Goal: Task Accomplishment & Management: Complete application form

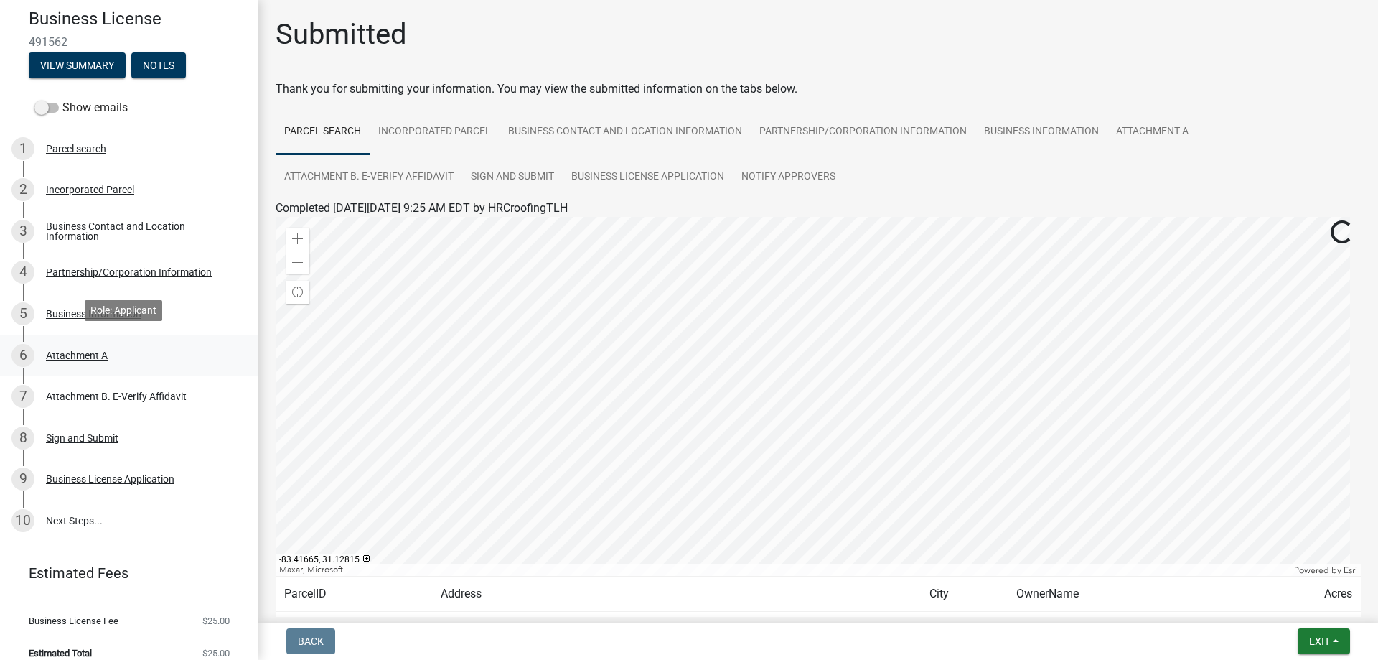
scroll to position [144, 0]
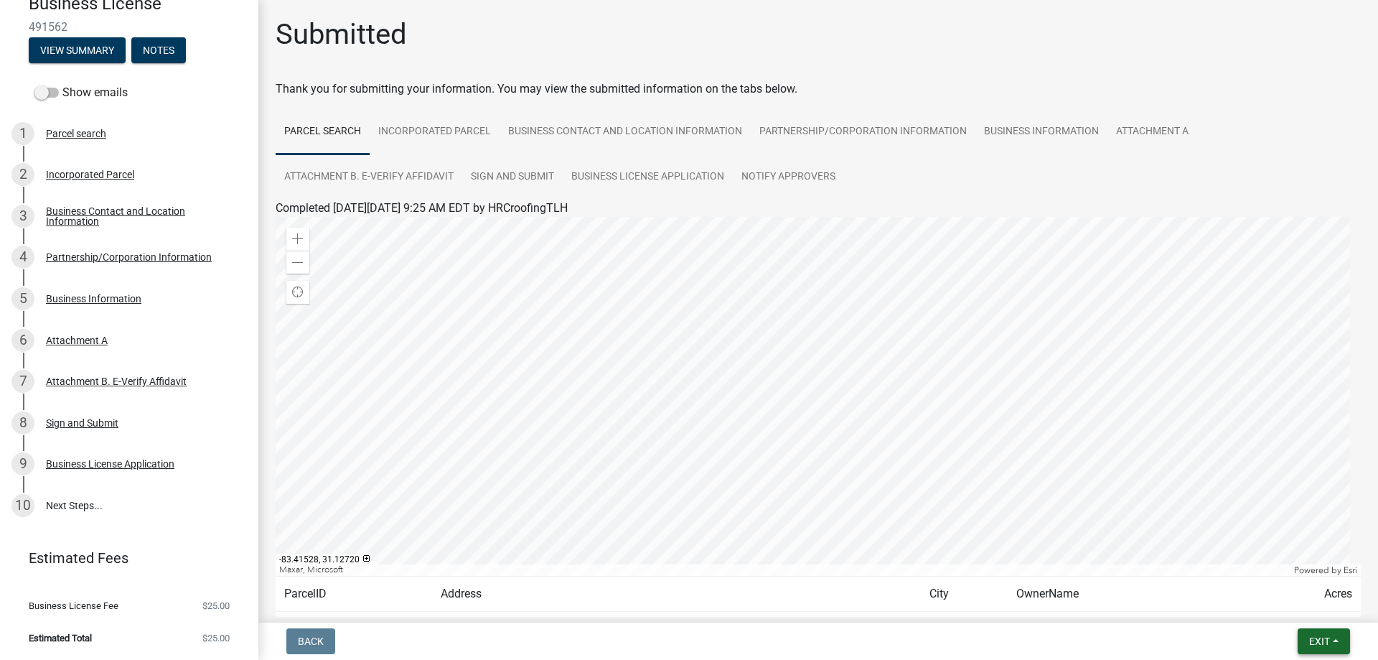
click at [1319, 640] on span "Exit" at bounding box center [1320, 640] width 21 height 11
click at [1316, 641] on span "Exit" at bounding box center [1320, 640] width 21 height 11
click at [1325, 639] on span "Exit" at bounding box center [1320, 640] width 21 height 11
click at [1257, 608] on button "Save & Exit" at bounding box center [1293, 604] width 115 height 34
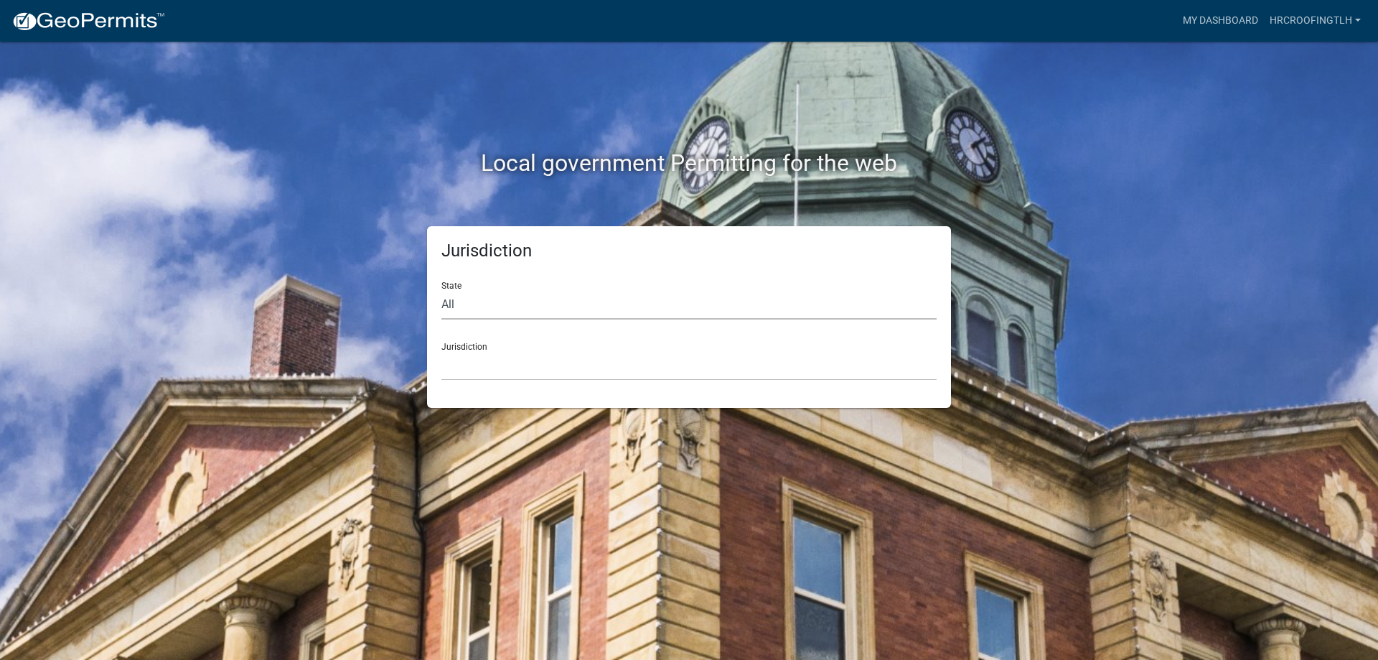
click at [484, 299] on select "All Colorado Georgia Indiana Iowa Kansas Minnesota Ohio South Carolina Wisconsin" at bounding box center [689, 304] width 495 height 29
select select "Georgia"
click at [442, 290] on select "All Colorado Georgia Indiana Iowa Kansas Minnesota Ohio South Carolina Wisconsin" at bounding box center [689, 304] width 495 height 29
click at [467, 371] on select "Carroll County, Georgia Cook County, Georgia Crawford County, Georgia Gilmer Co…" at bounding box center [689, 365] width 495 height 29
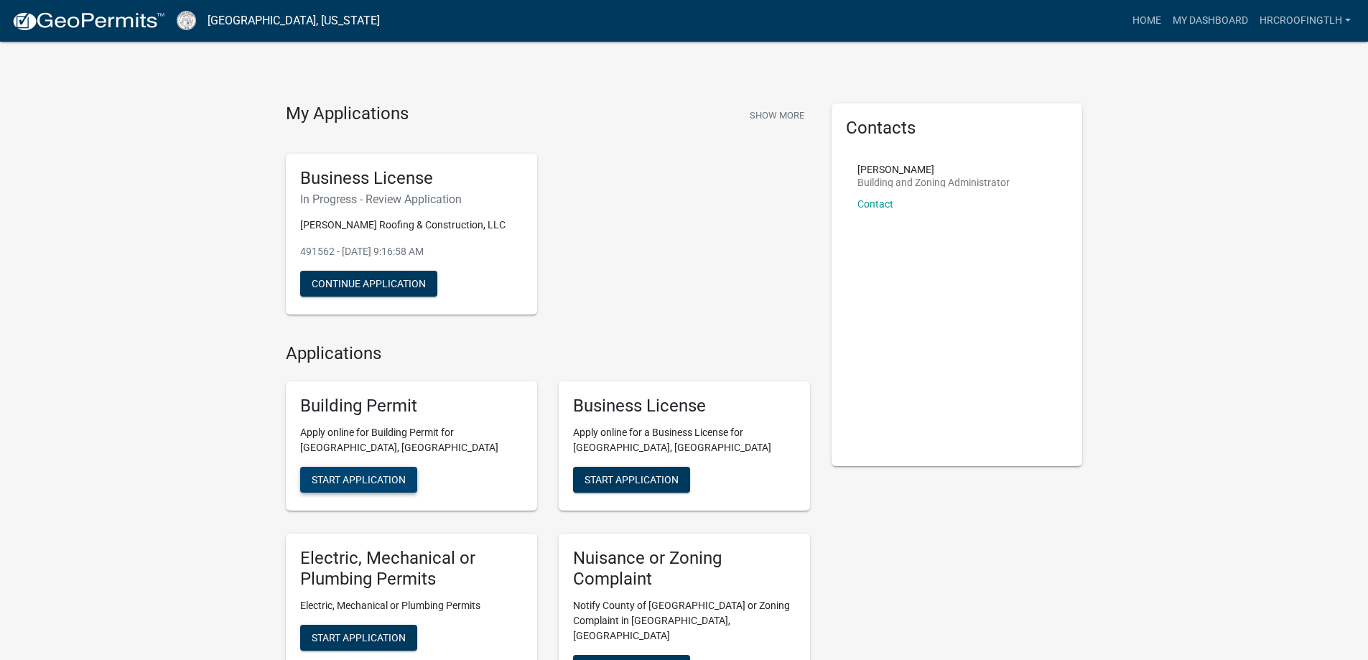
click at [336, 478] on span "Start Application" at bounding box center [359, 479] width 94 height 11
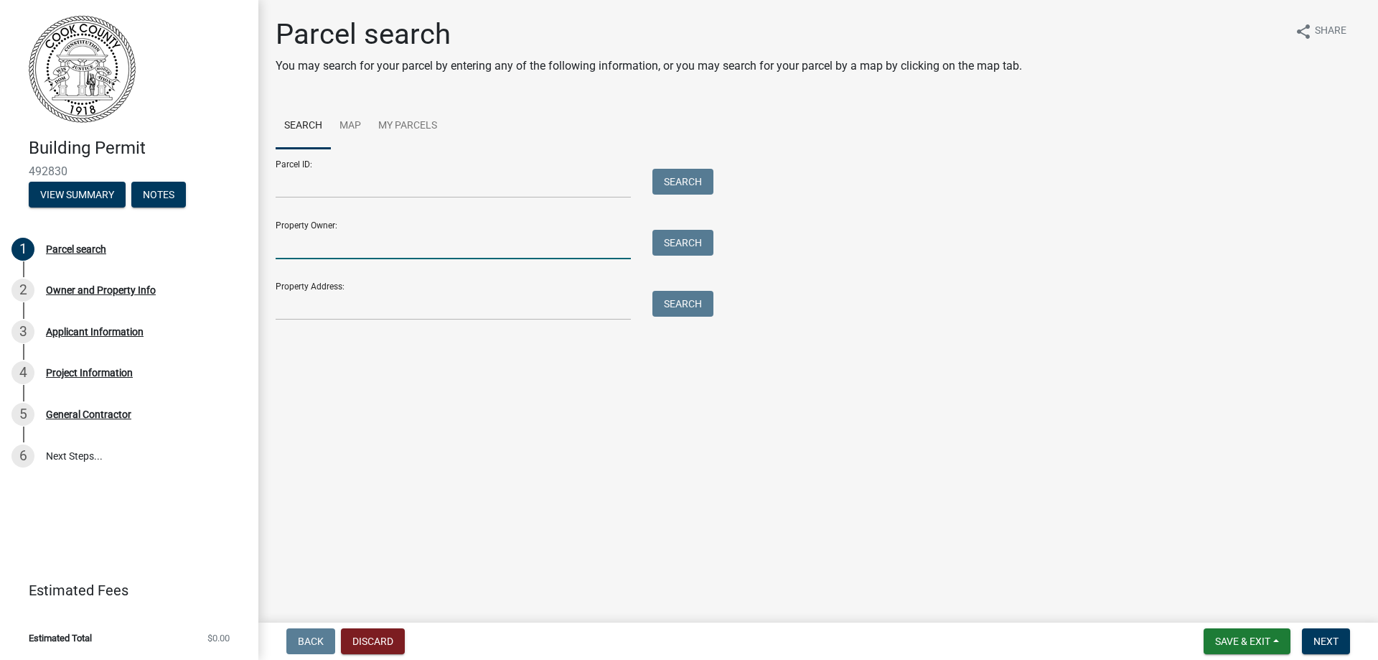
click at [352, 246] on input "Property Owner:" at bounding box center [453, 244] width 355 height 29
type input "Linda Ward"
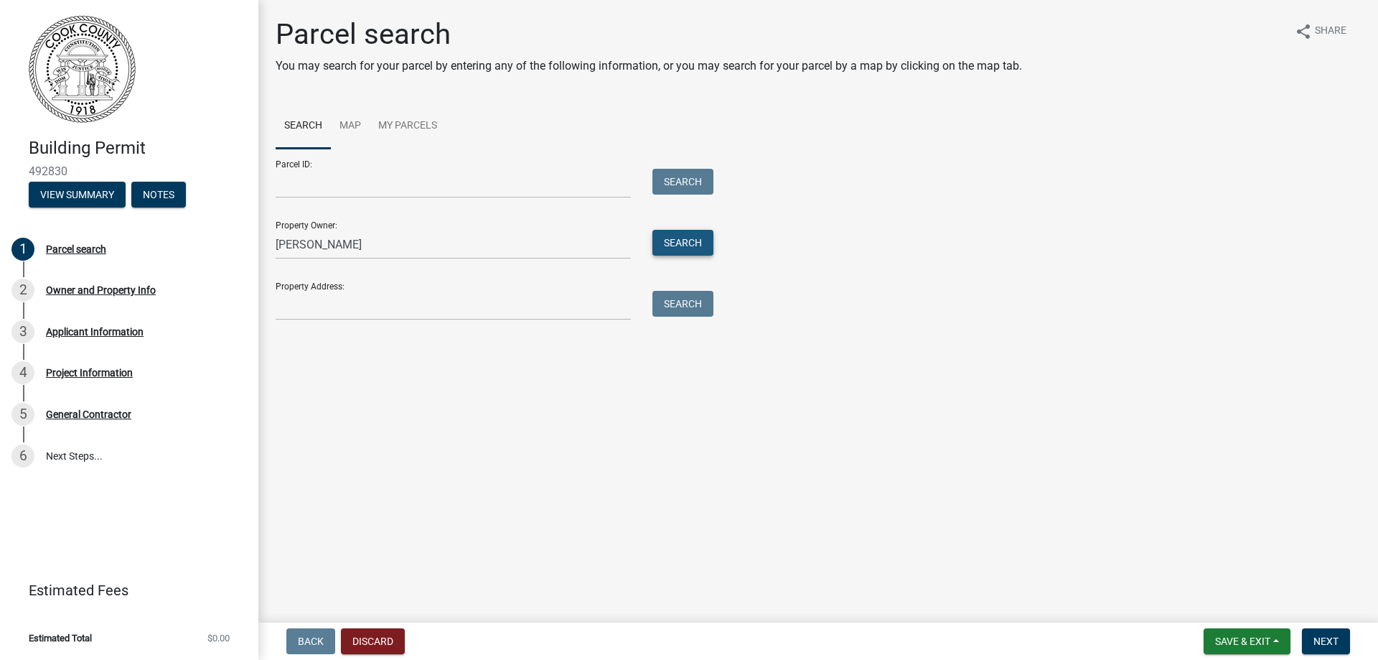
click at [682, 242] on button "Search" at bounding box center [683, 243] width 61 height 26
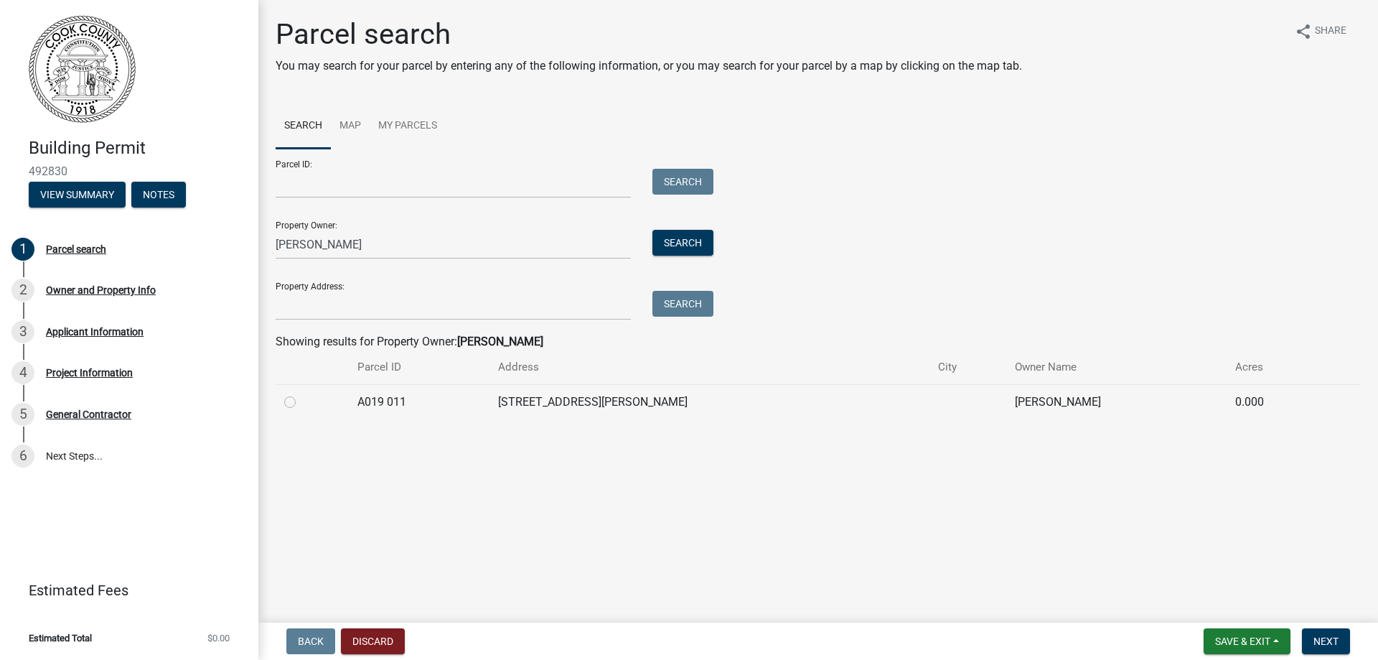
click at [798, 404] on td "[STREET_ADDRESS][PERSON_NAME]" at bounding box center [710, 401] width 440 height 35
click at [490, 401] on td "A019 011" at bounding box center [419, 401] width 141 height 35
click at [302, 393] on label at bounding box center [302, 393] width 0 height 0
click at [302, 403] on 011 "radio" at bounding box center [306, 397] width 9 height 9
radio 011 "true"
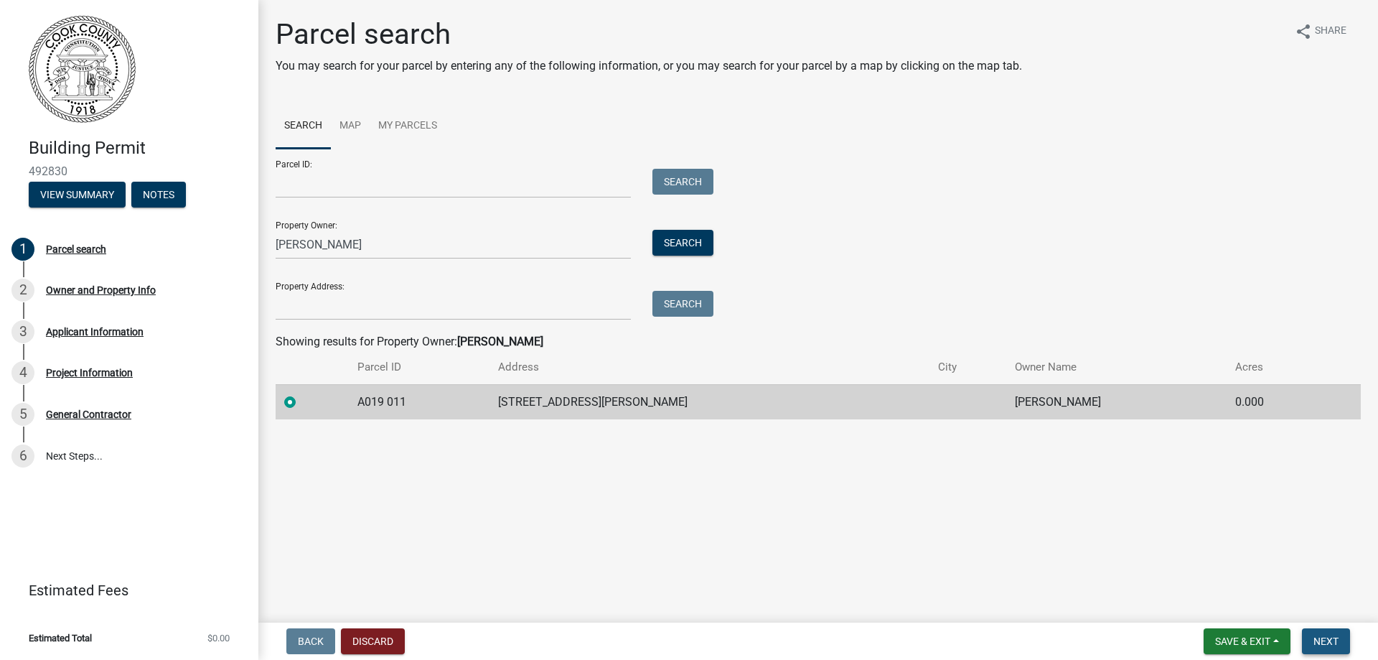
click at [1333, 640] on span "Next" at bounding box center [1326, 640] width 25 height 11
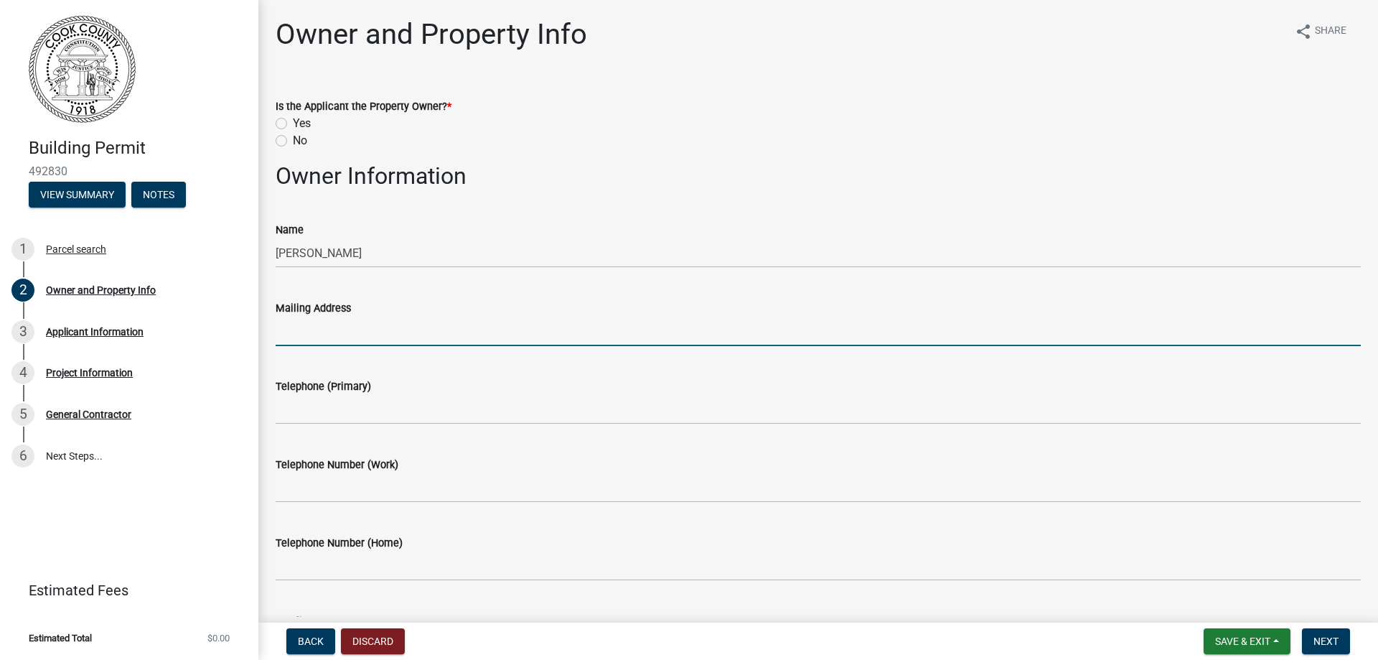
click at [323, 333] on input "Mailing Address" at bounding box center [819, 331] width 1086 height 29
click at [301, 323] on input "Mailing Address" at bounding box center [819, 331] width 1086 height 29
type input "123 Plantation Dr., Thomasville, GA 31792"
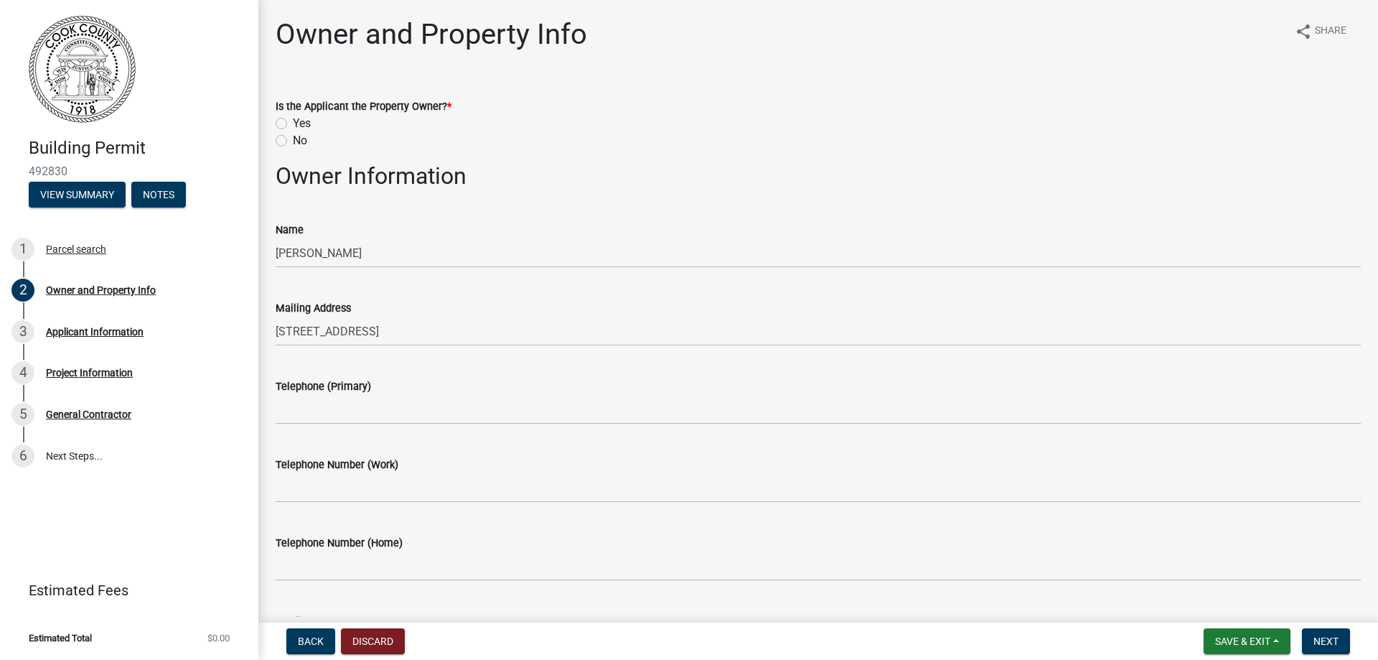
click at [282, 146] on div "No" at bounding box center [819, 140] width 1086 height 17
click at [293, 137] on label "No" at bounding box center [300, 140] width 14 height 17
click at [293, 137] on input "No" at bounding box center [297, 136] width 9 height 9
radio input "true"
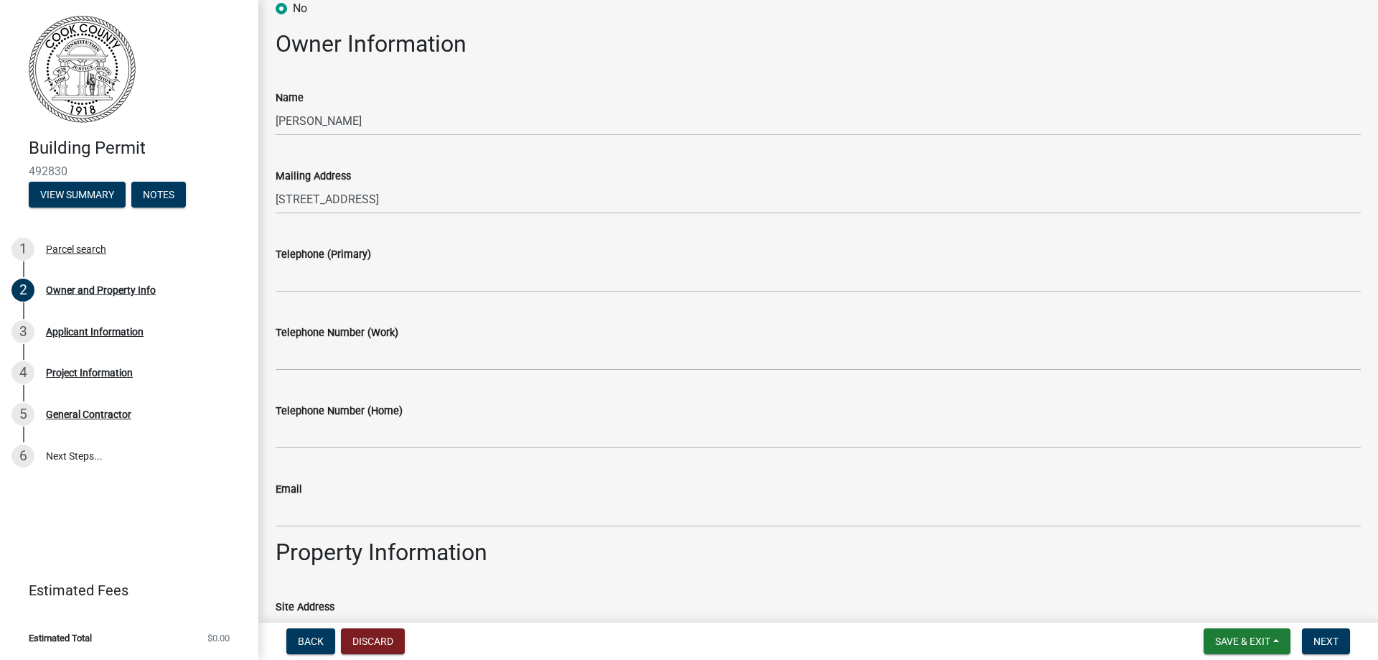
scroll to position [144, 0]
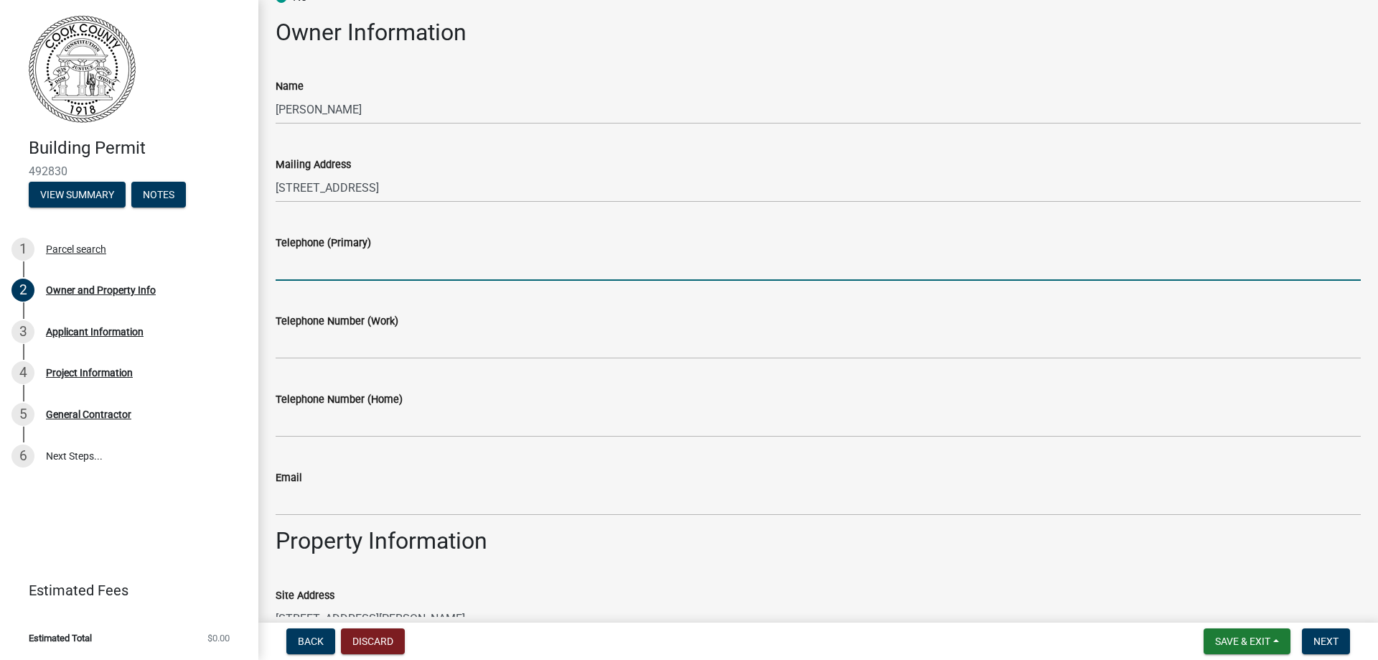
click at [348, 271] on input "Telephone (Primary)" at bounding box center [819, 265] width 1086 height 29
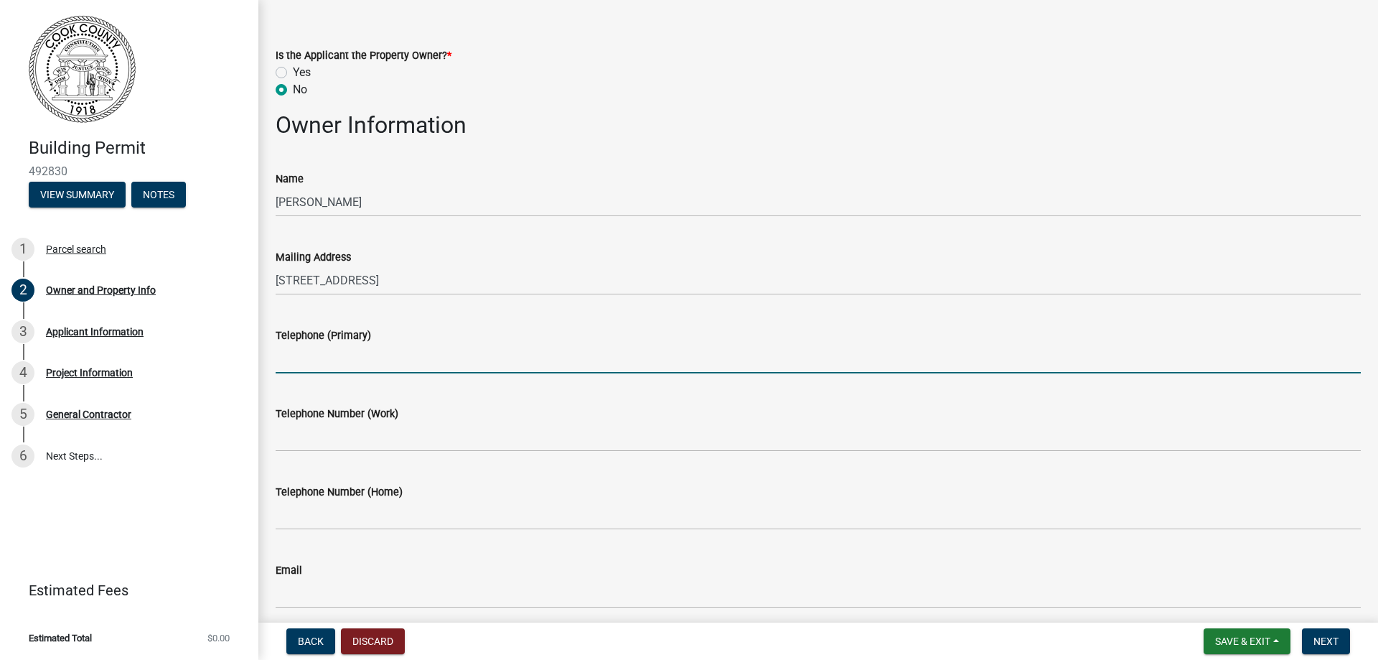
scroll to position [0, 0]
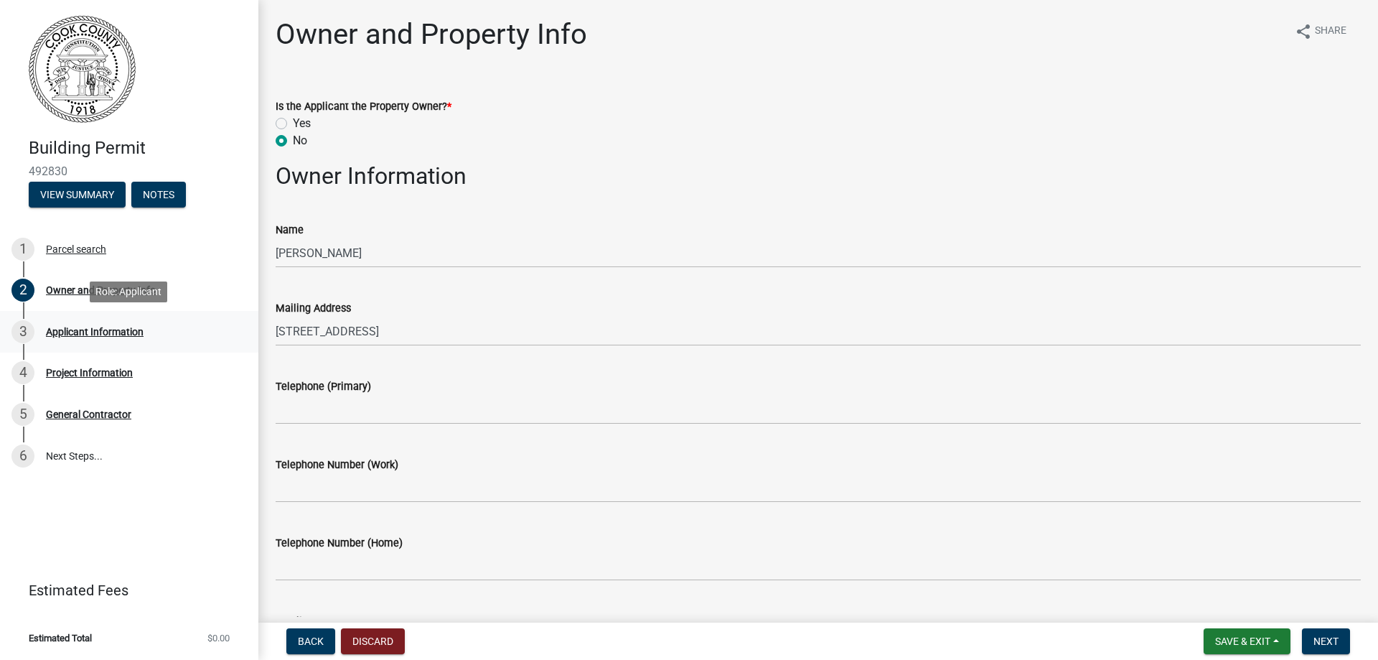
click at [70, 330] on div "Applicant Information" at bounding box center [95, 332] width 98 height 10
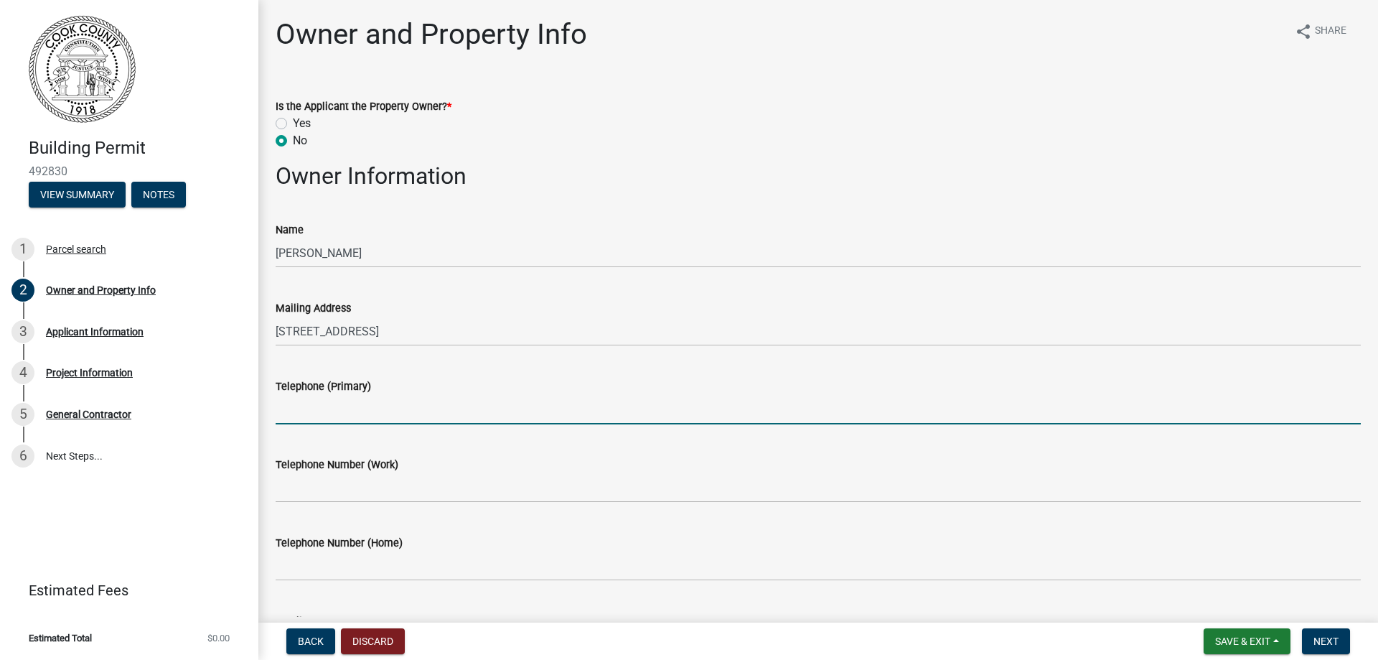
click at [309, 414] on input "Telephone (Primary)" at bounding box center [819, 409] width 1086 height 29
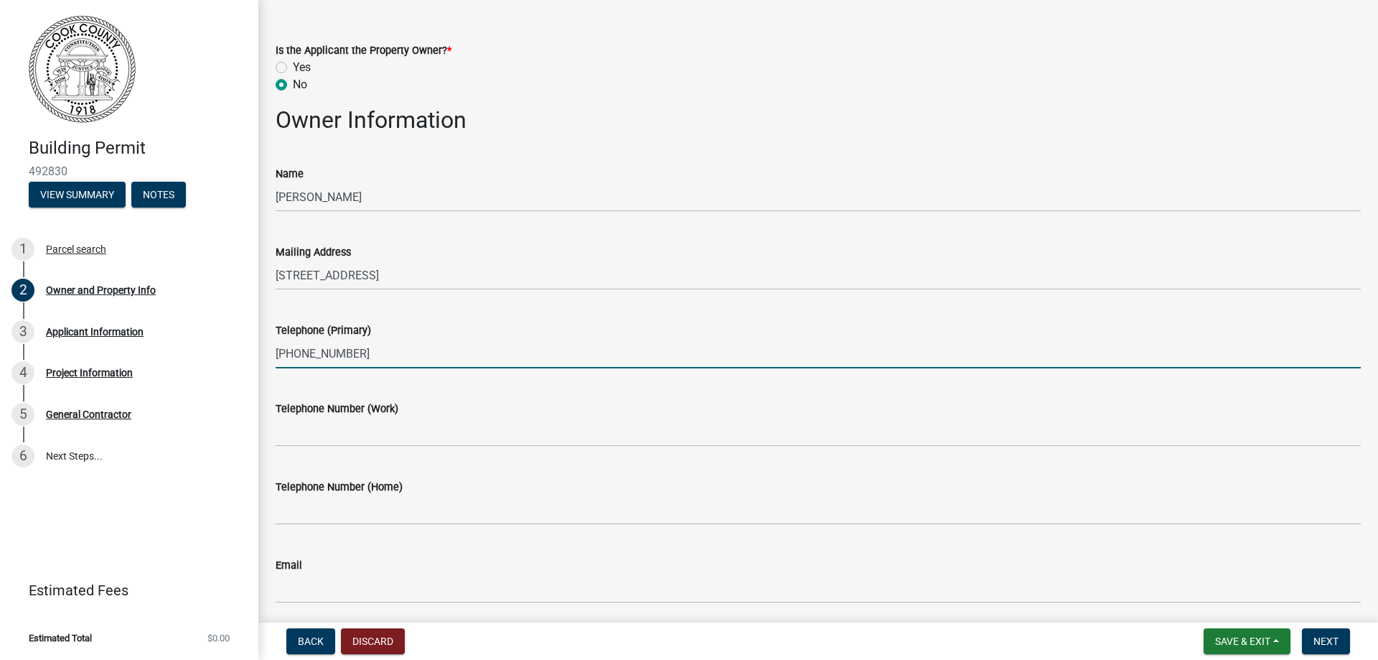
scroll to position [287, 0]
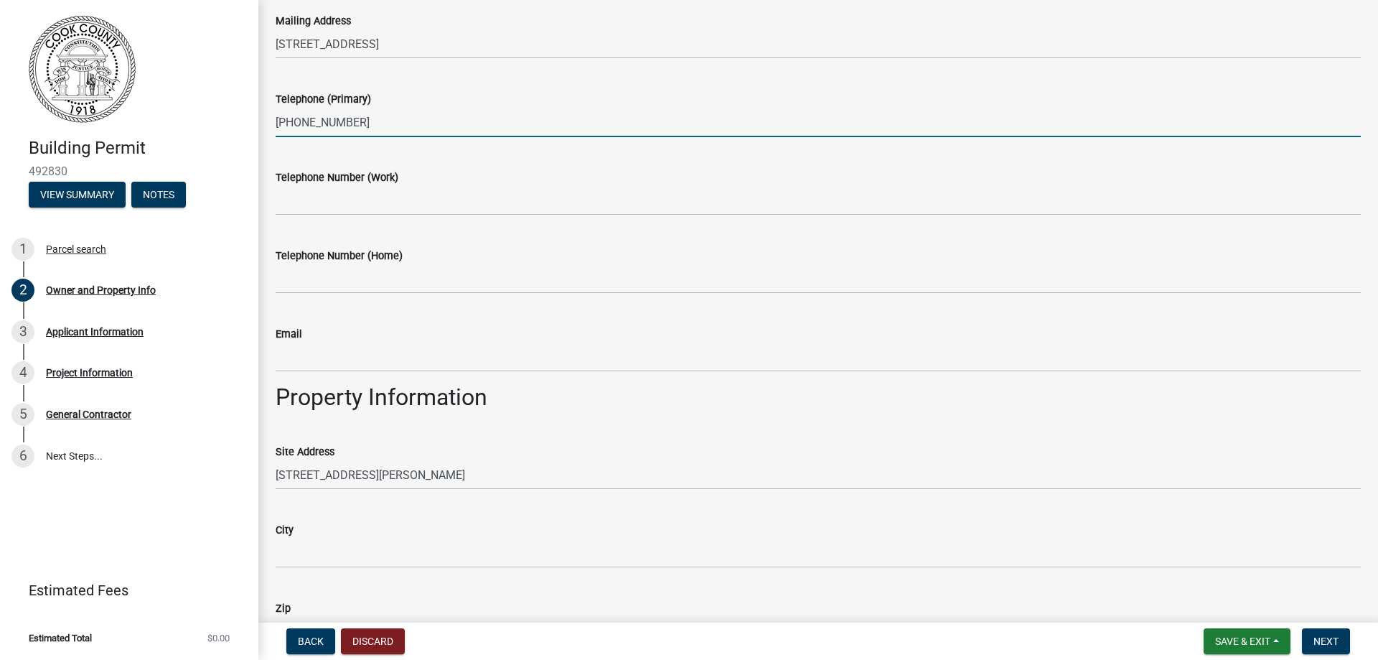
type input "229-516-0888"
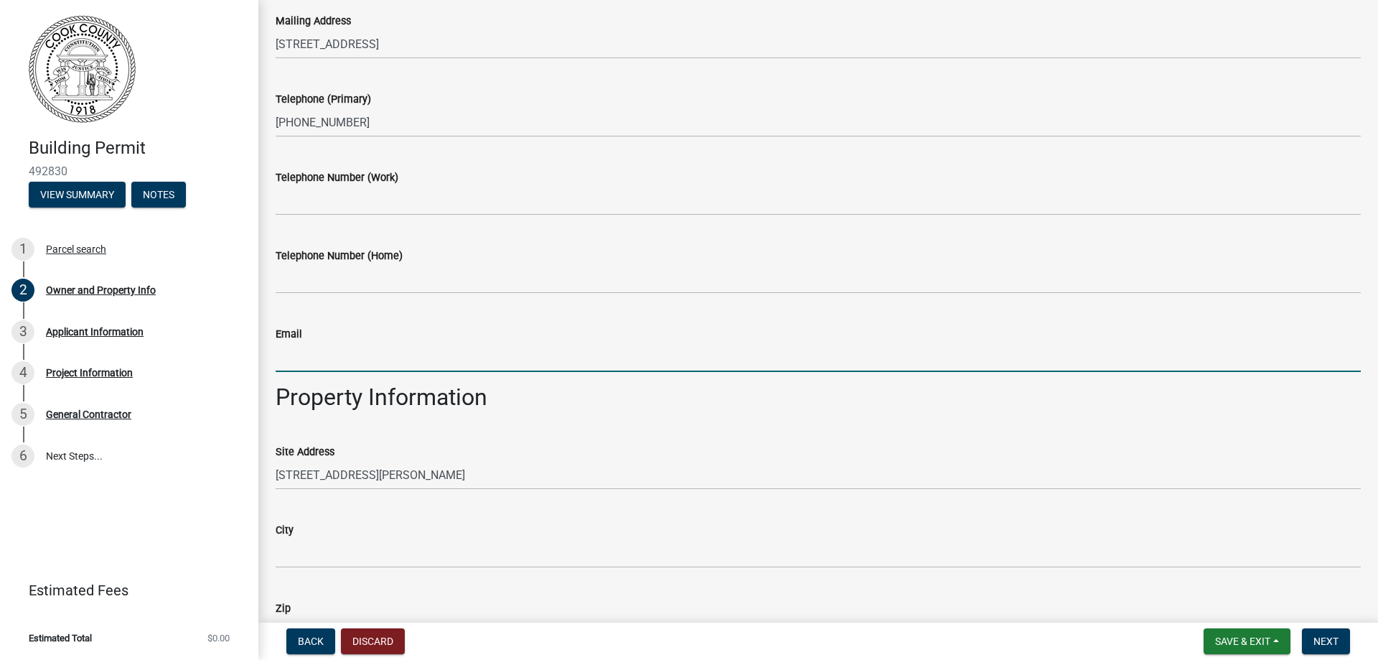
click at [325, 355] on input "Email" at bounding box center [819, 356] width 1086 height 29
type input "lindatward@gmail.com"
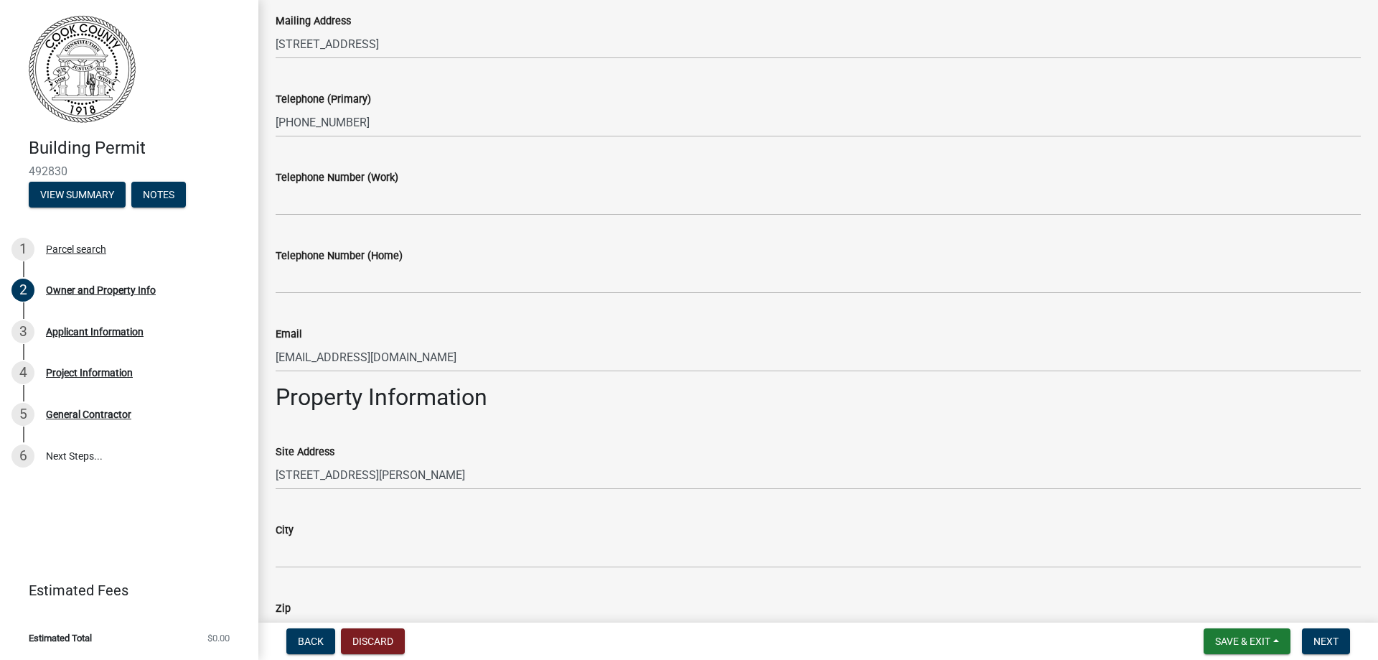
scroll to position [503, 0]
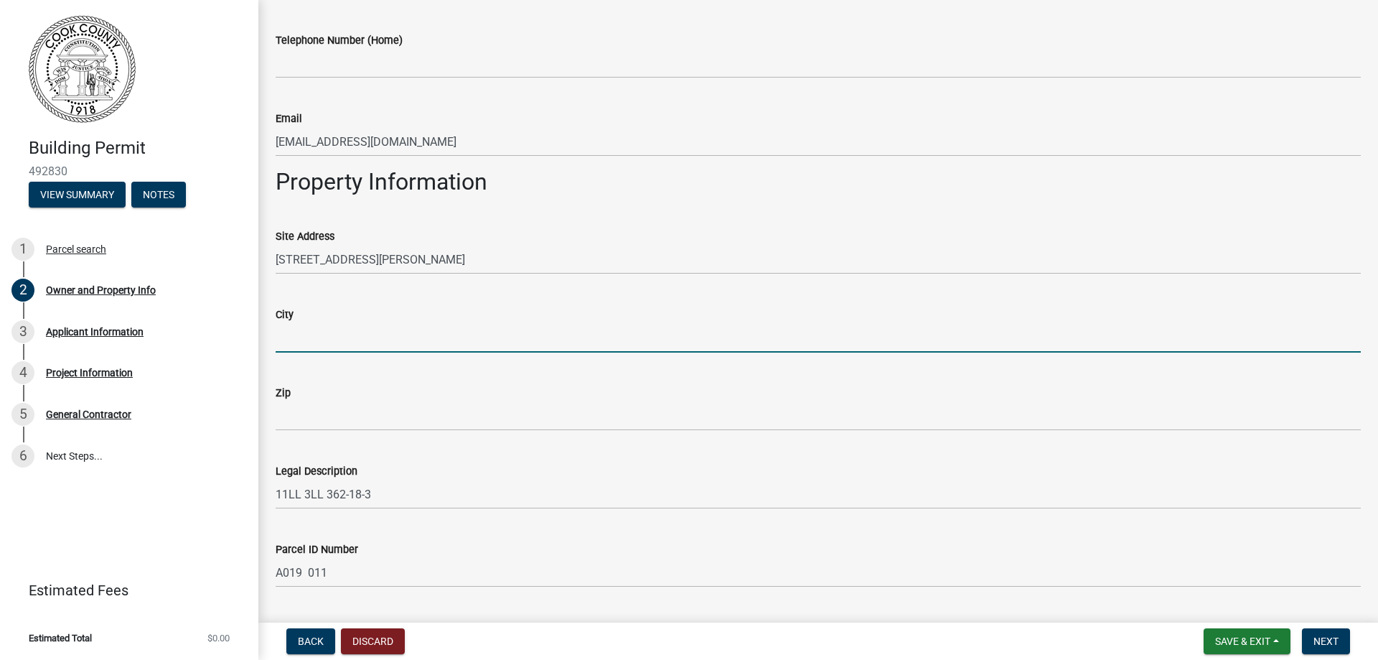
click at [322, 340] on input "City" at bounding box center [819, 337] width 1086 height 29
type input "Adel"
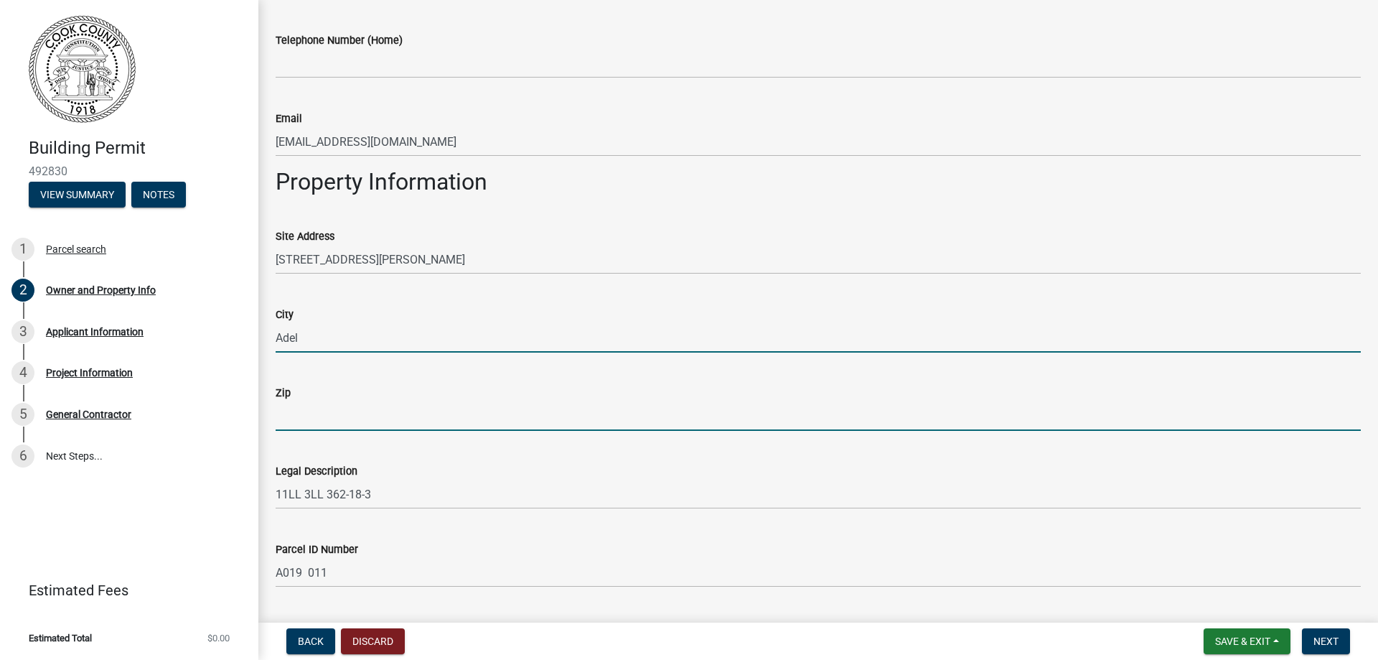
click at [333, 421] on input "Zip" at bounding box center [819, 415] width 1086 height 29
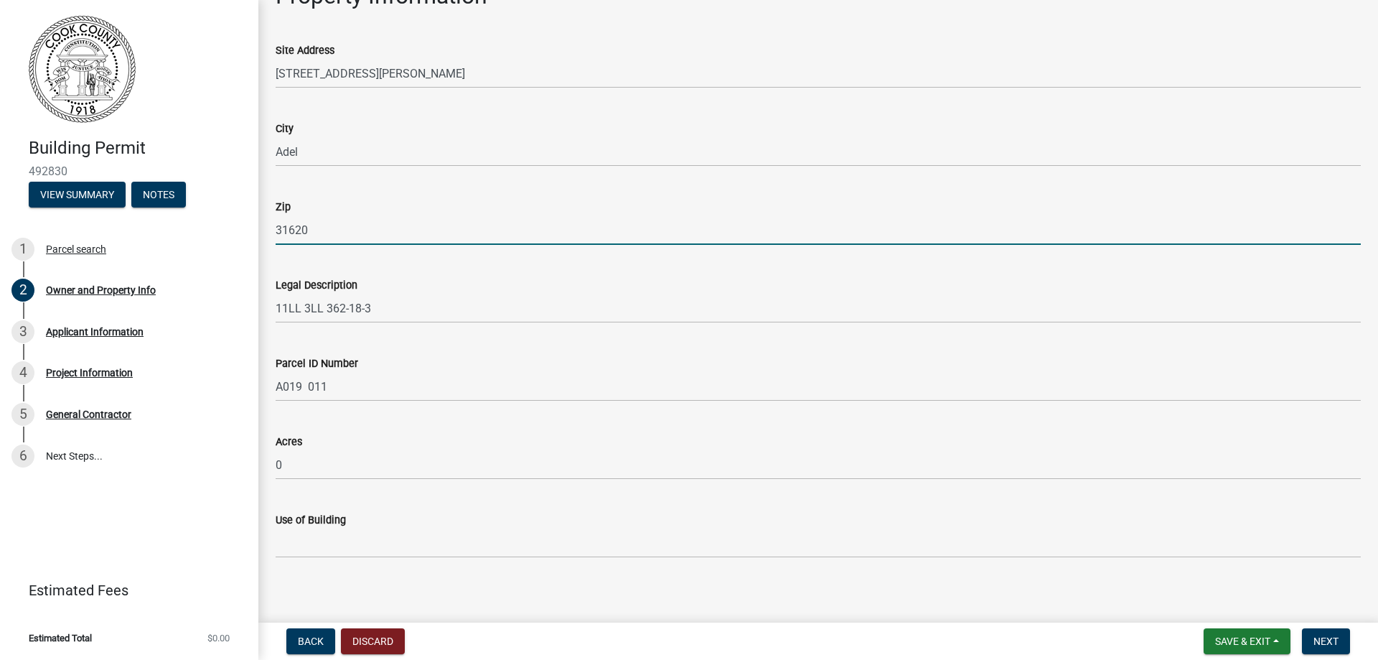
scroll to position [697, 0]
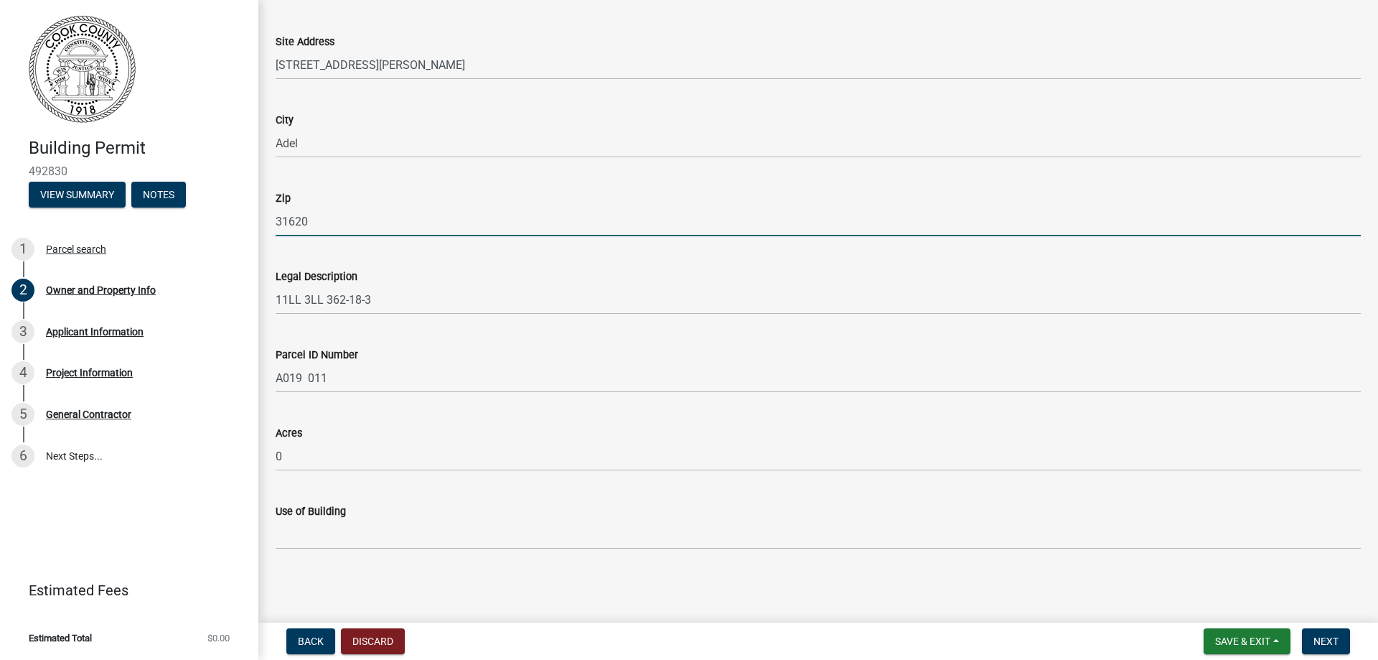
type input "31620"
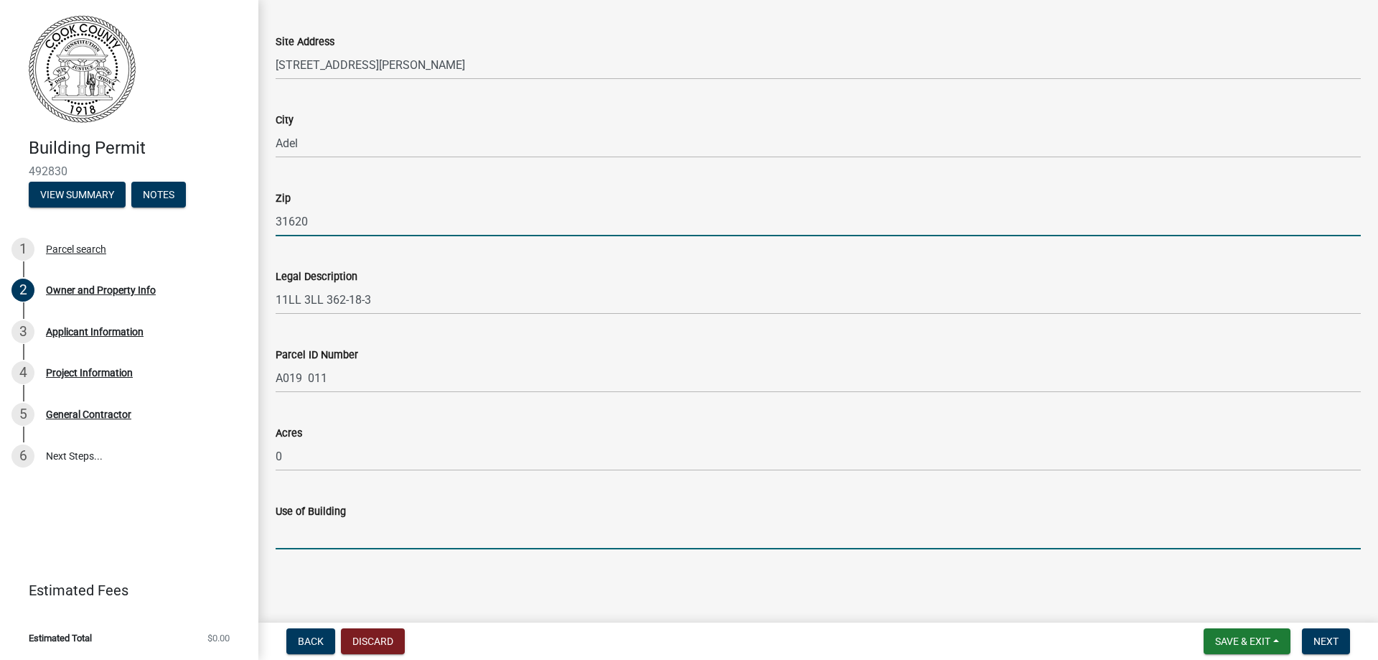
click at [335, 535] on input "Use of Building" at bounding box center [819, 534] width 1086 height 29
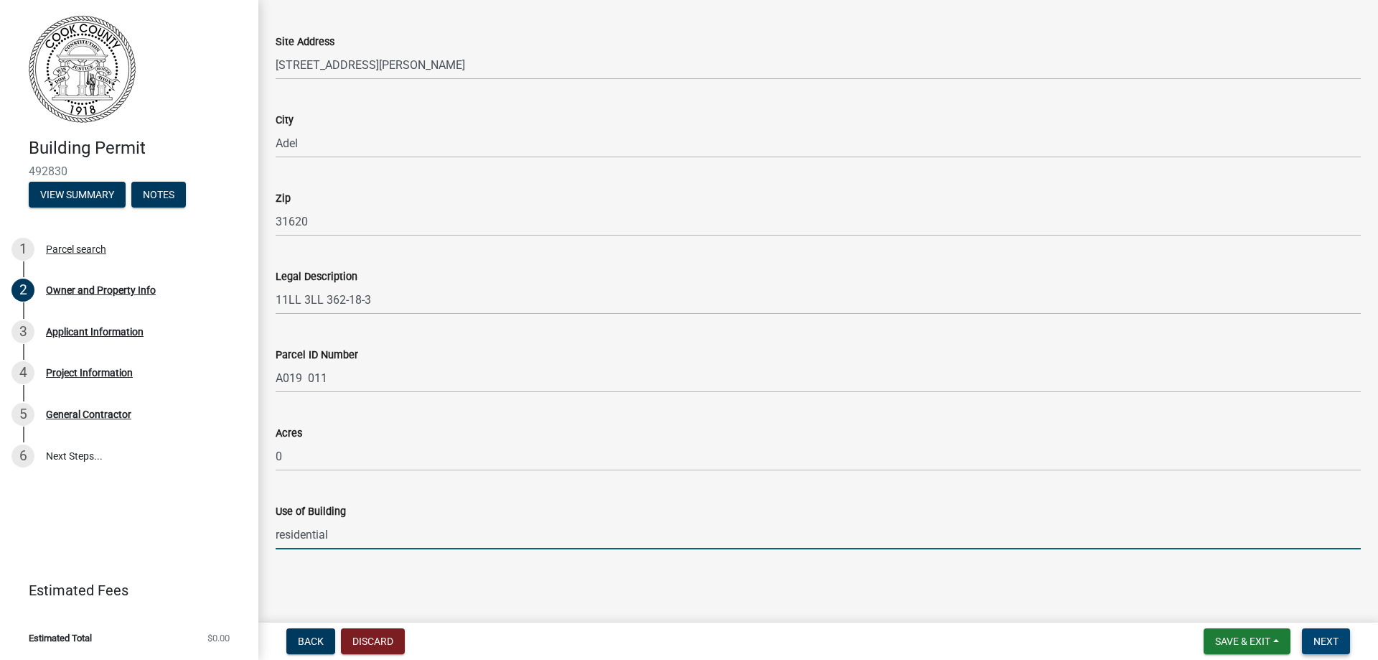
type input "residential"
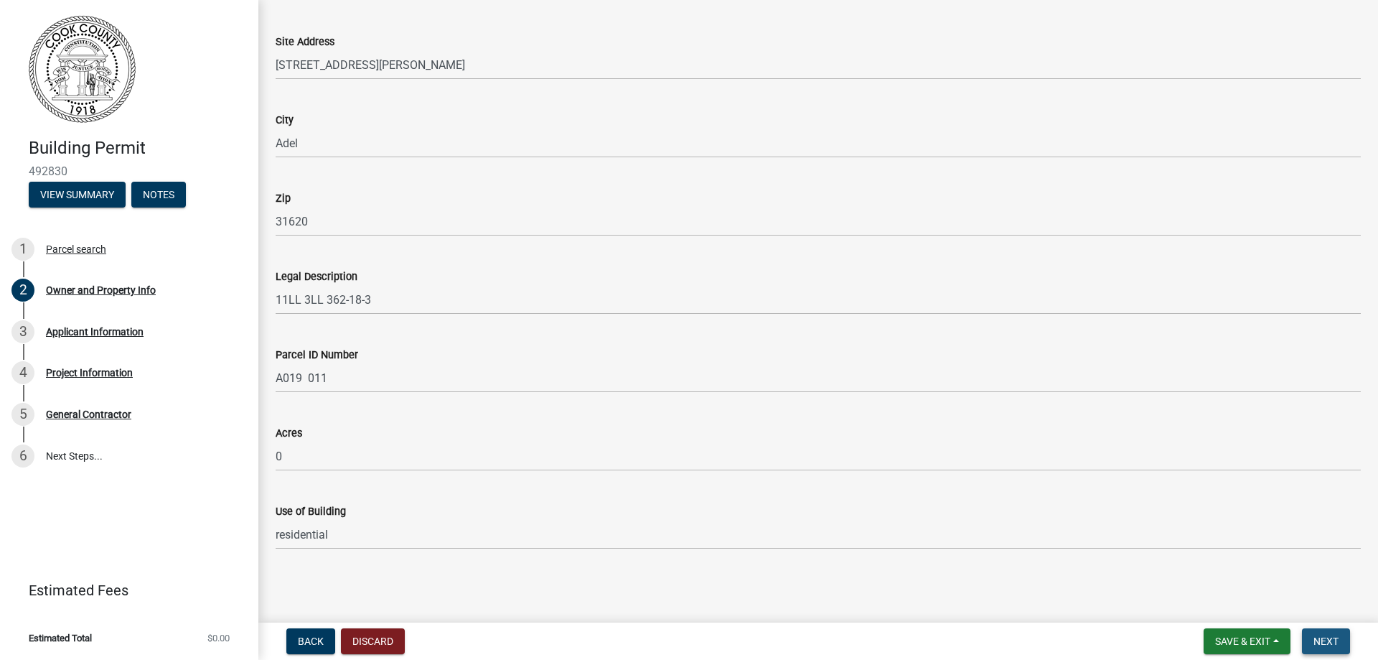
click at [1326, 641] on span "Next" at bounding box center [1326, 640] width 25 height 11
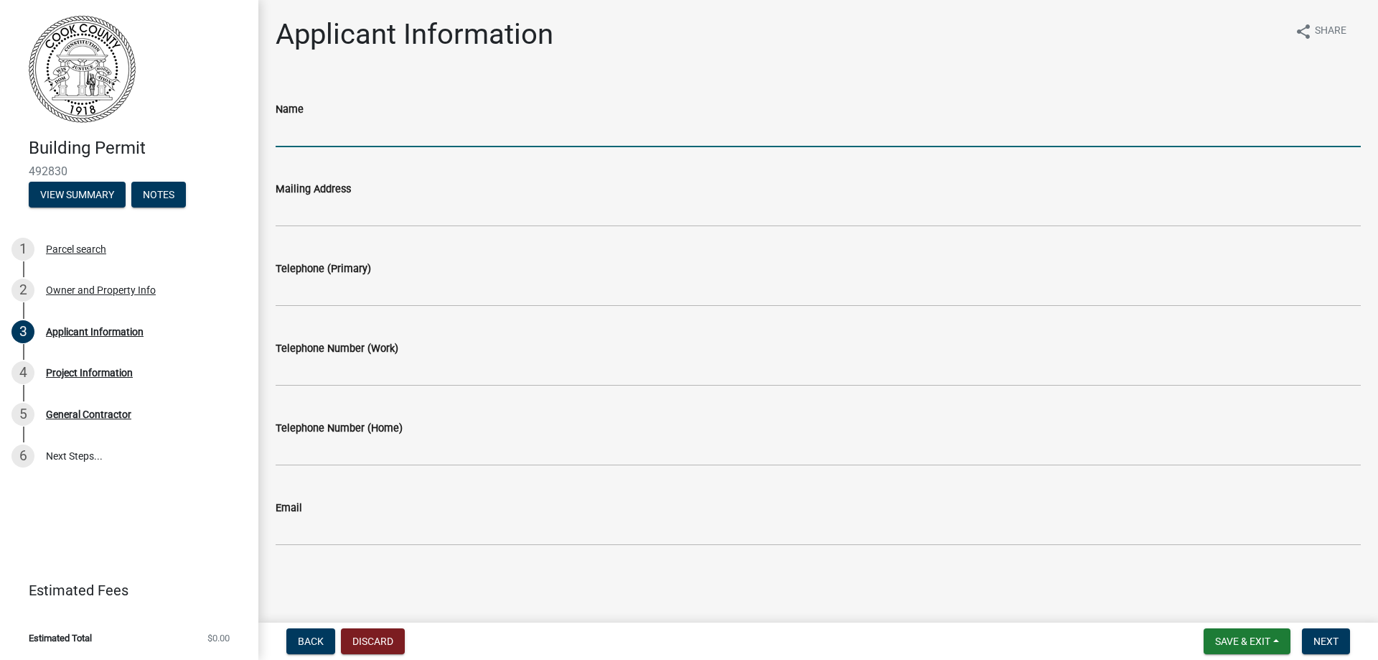
click at [339, 134] on input "Name" at bounding box center [819, 132] width 1086 height 29
type input "Hartsfield Roofing & Construction, LLC"
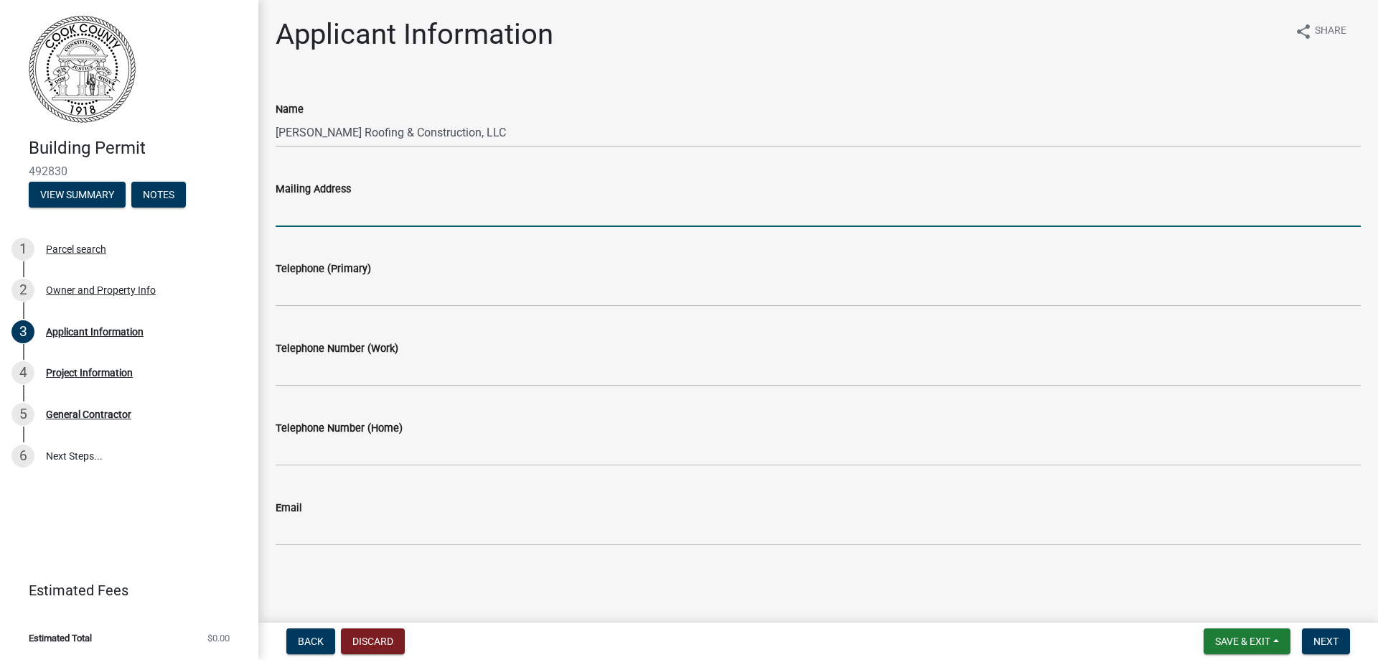
click at [347, 213] on input "Mailing Address" at bounding box center [819, 211] width 1086 height 29
type input "656-F Capital Cir NE, Tallahassee, FL 32301"
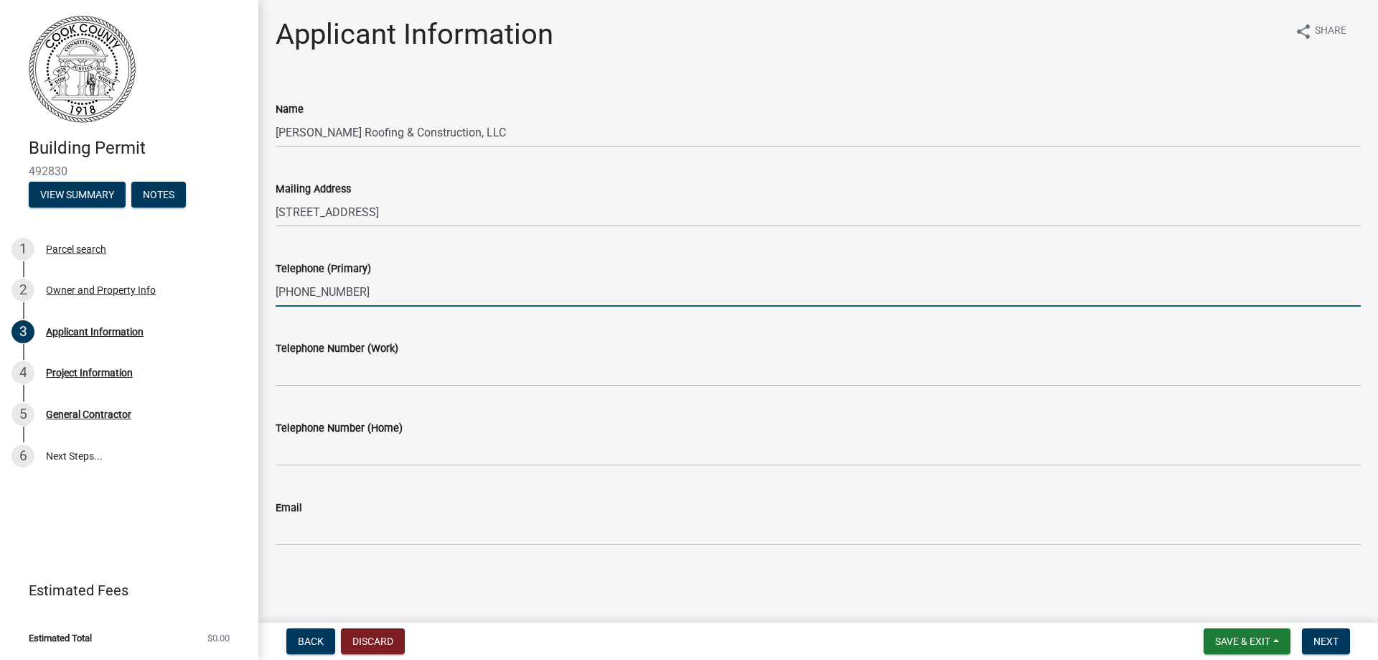
type input "850-445-4321"
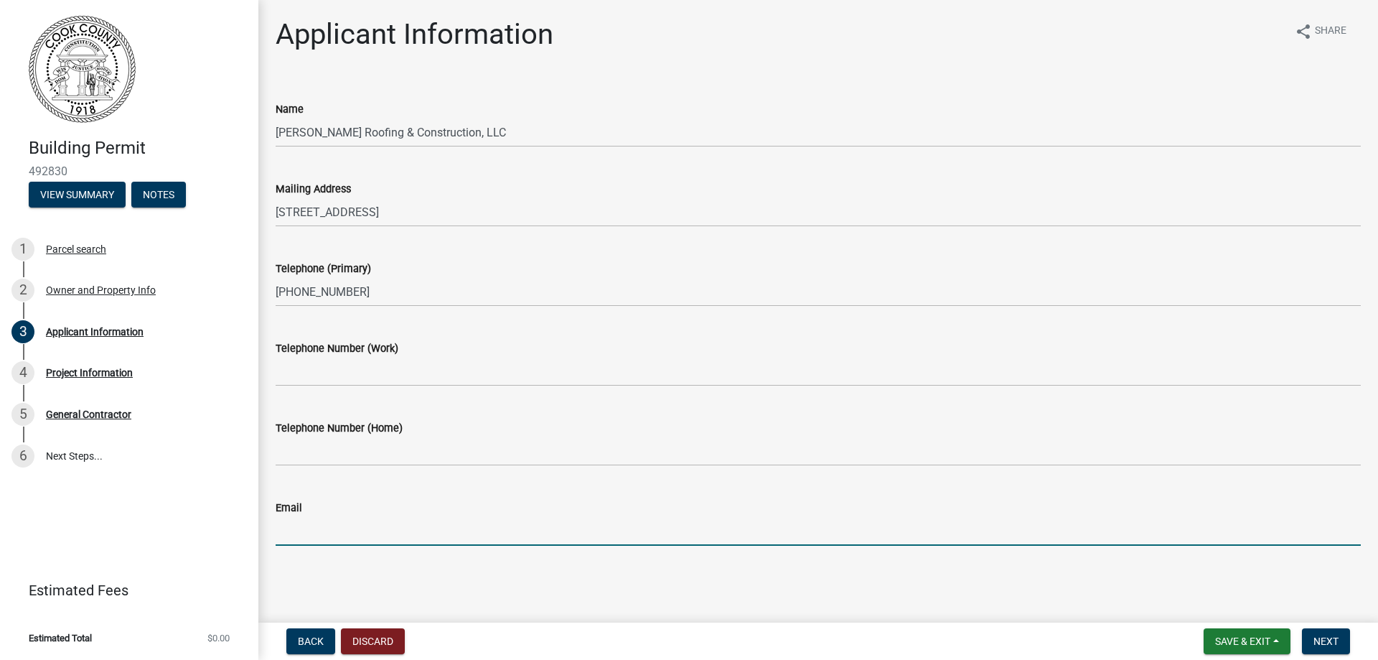
click at [335, 535] on input "Email" at bounding box center [819, 530] width 1086 height 29
type input "office@hartsfieldroofing.com"
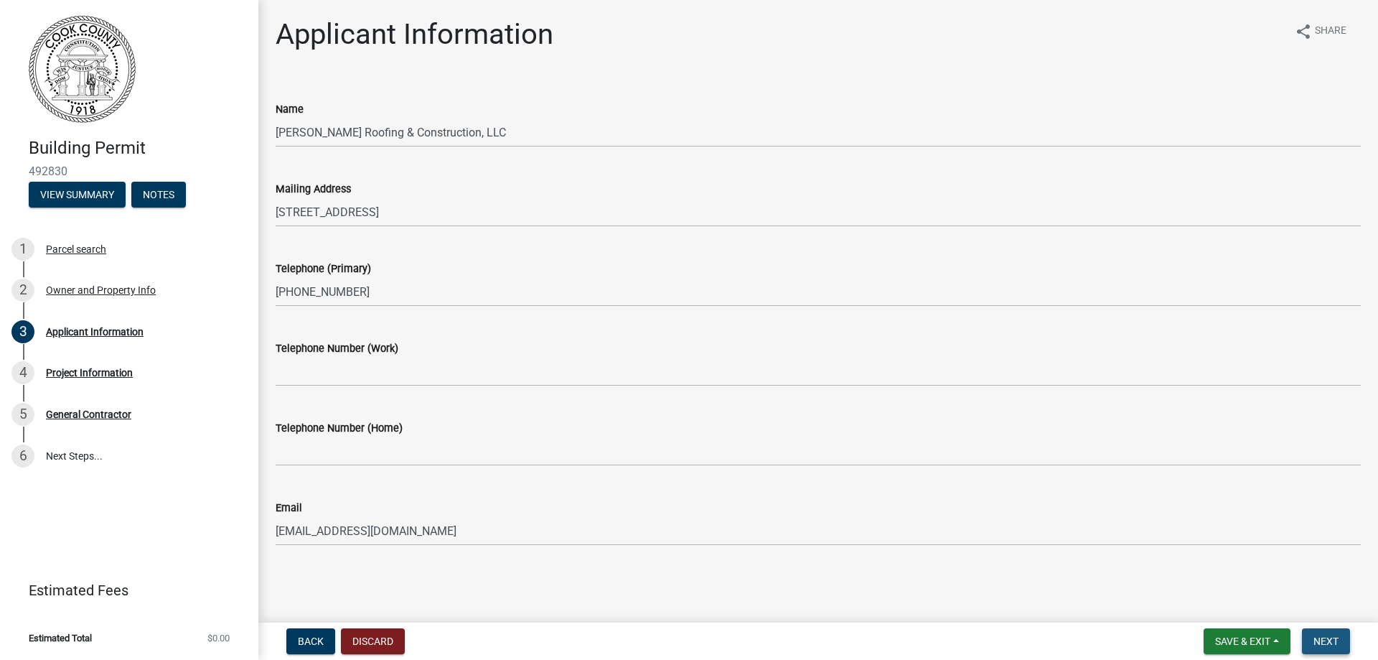
click at [1329, 639] on span "Next" at bounding box center [1326, 640] width 25 height 11
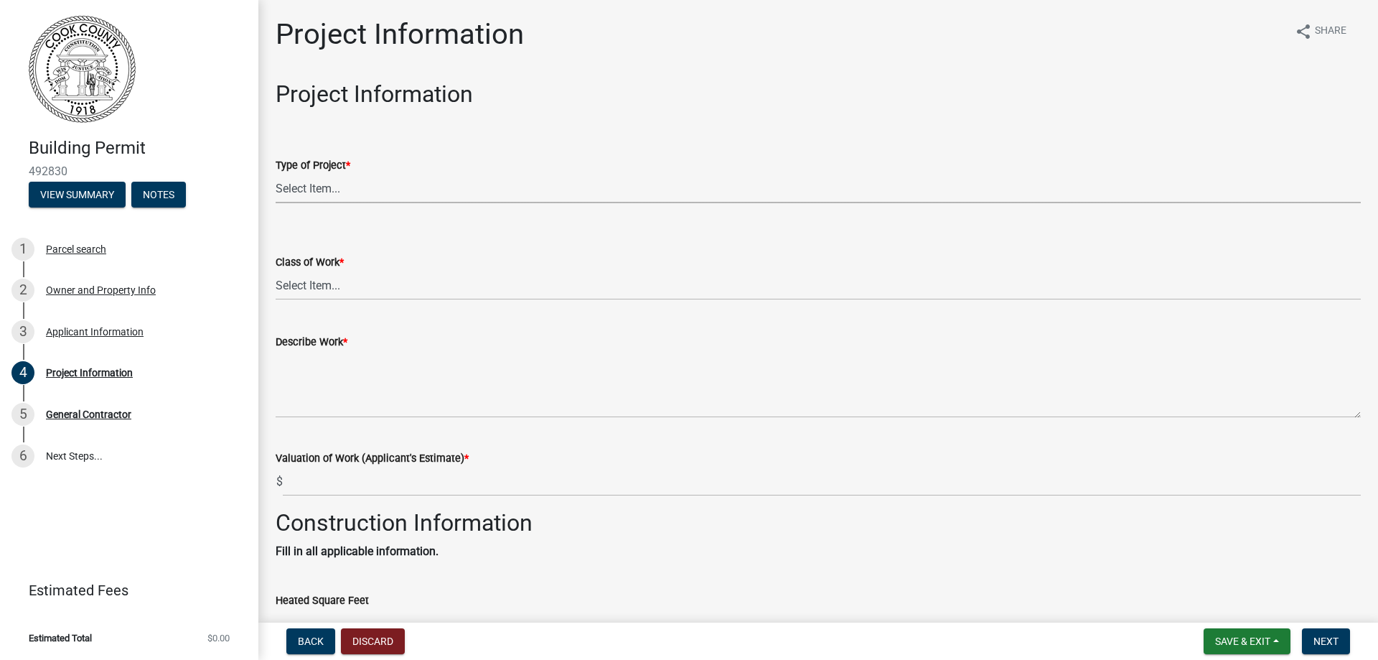
click at [303, 190] on select "Select Item... Manufactured Home New Single Family New Multi-Family New Commerc…" at bounding box center [819, 188] width 1086 height 29
click at [276, 174] on select "Select Item... Manufactured Home New Single Family New Multi-Family New Commerc…" at bounding box center [819, 188] width 1086 height 29
select select "4b7d28f2-ad6d-4146-a007-9cde64d4e27b"
click at [307, 286] on select "Select Item... Addition Alteration Demolish Erect Move Relocate Repair ReRoof" at bounding box center [819, 285] width 1086 height 29
click at [276, 271] on select "Select Item... Addition Alteration Demolish Erect Move Relocate Repair ReRoof" at bounding box center [819, 285] width 1086 height 29
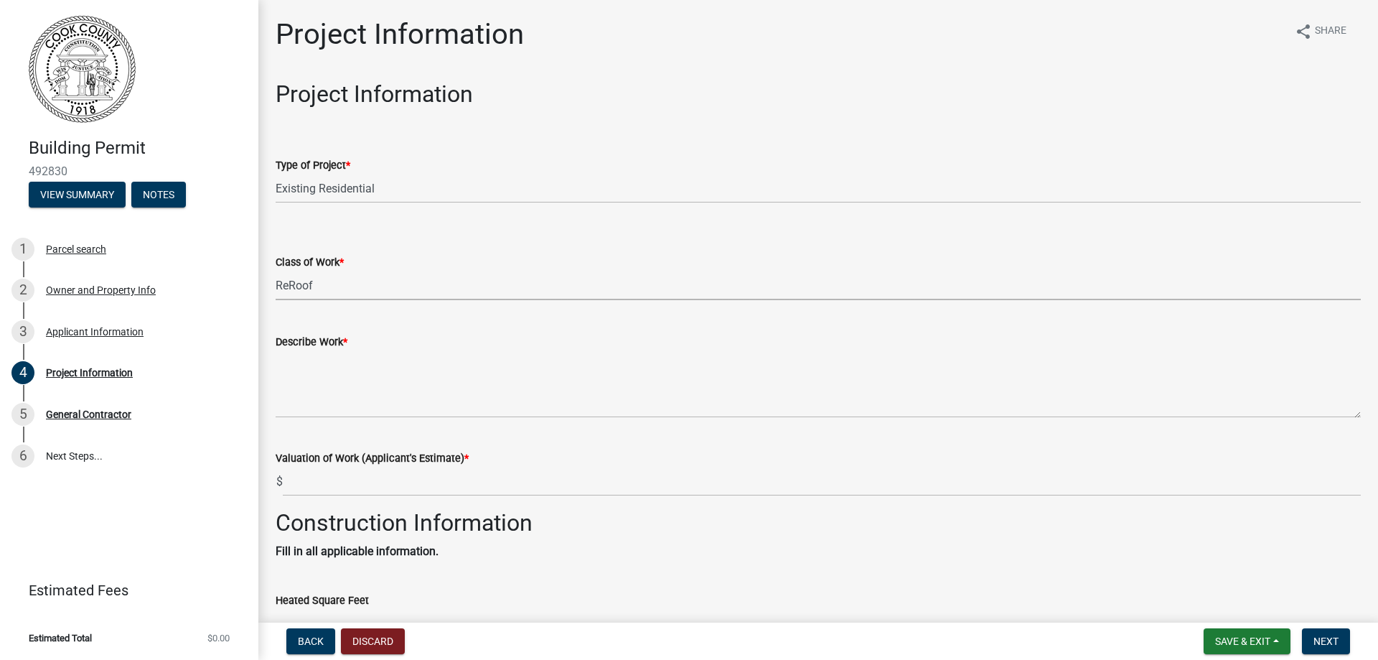
select select "279cb656-ce12-45ba-a673-6b4d84e9f3a3"
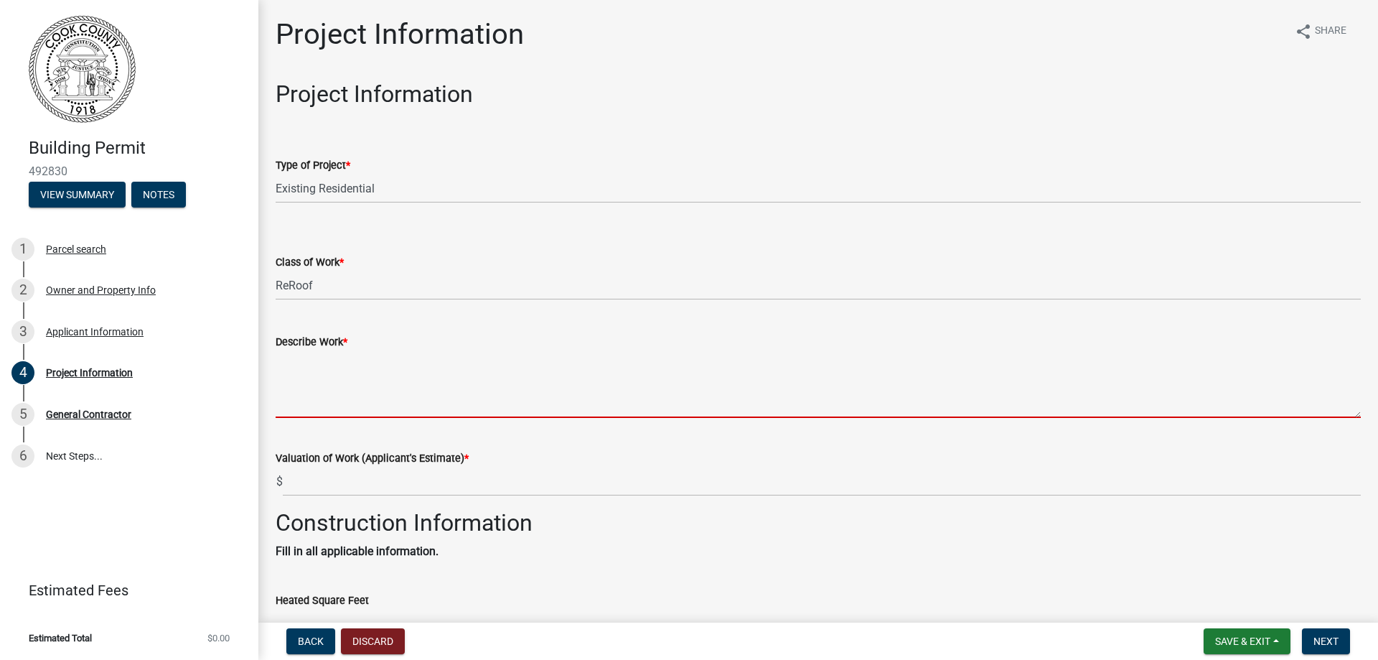
click at [334, 402] on textarea "Describe Work *" at bounding box center [819, 383] width 1086 height 67
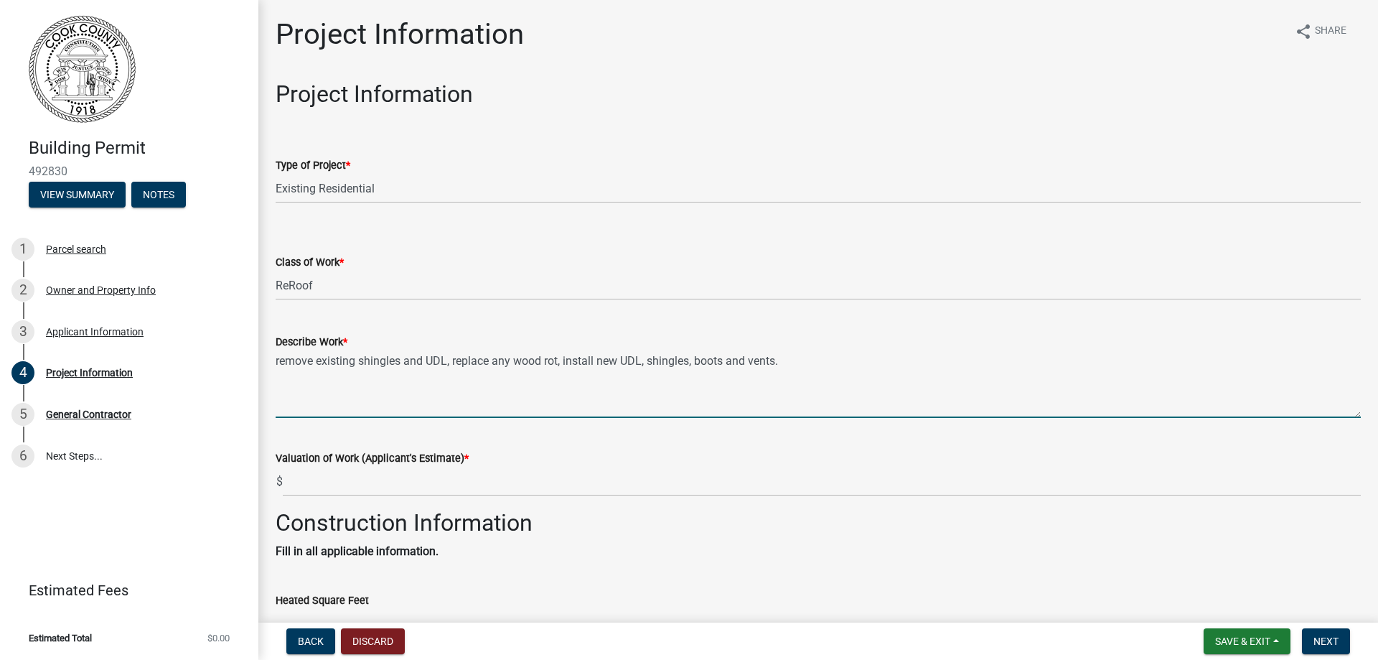
click at [801, 367] on textarea "remove existing shingles and UDL, replace any wood rot, install new UDL, shingl…" at bounding box center [819, 383] width 1086 height 67
type textarea "remove existing shingles and UDL, replace any wood rot, install new UDL, shingl…"
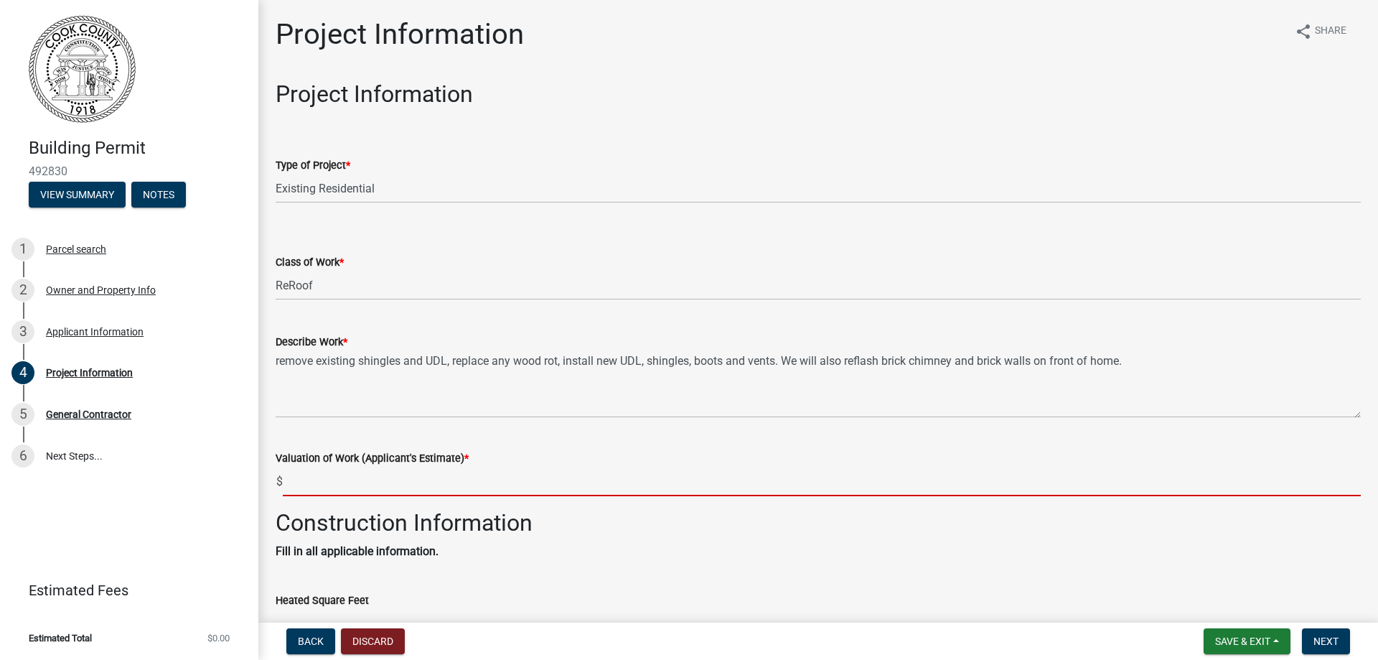
click at [339, 482] on input "text" at bounding box center [822, 481] width 1078 height 29
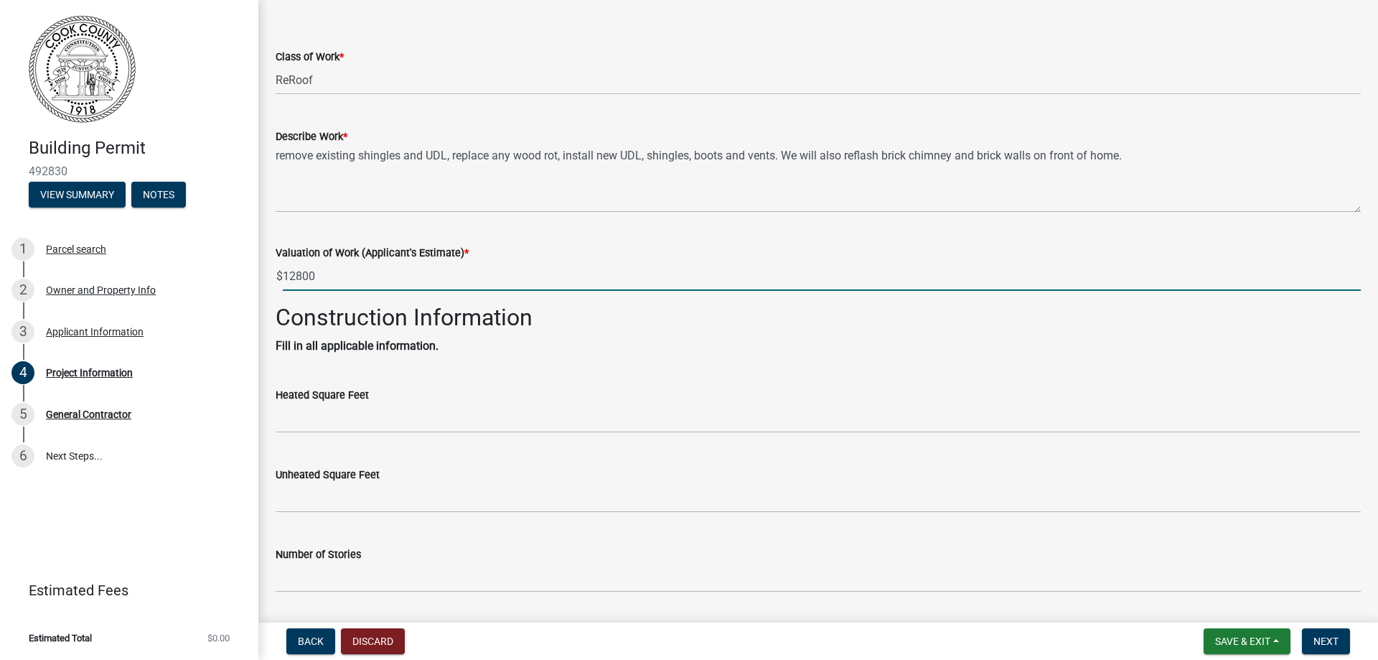
scroll to position [287, 0]
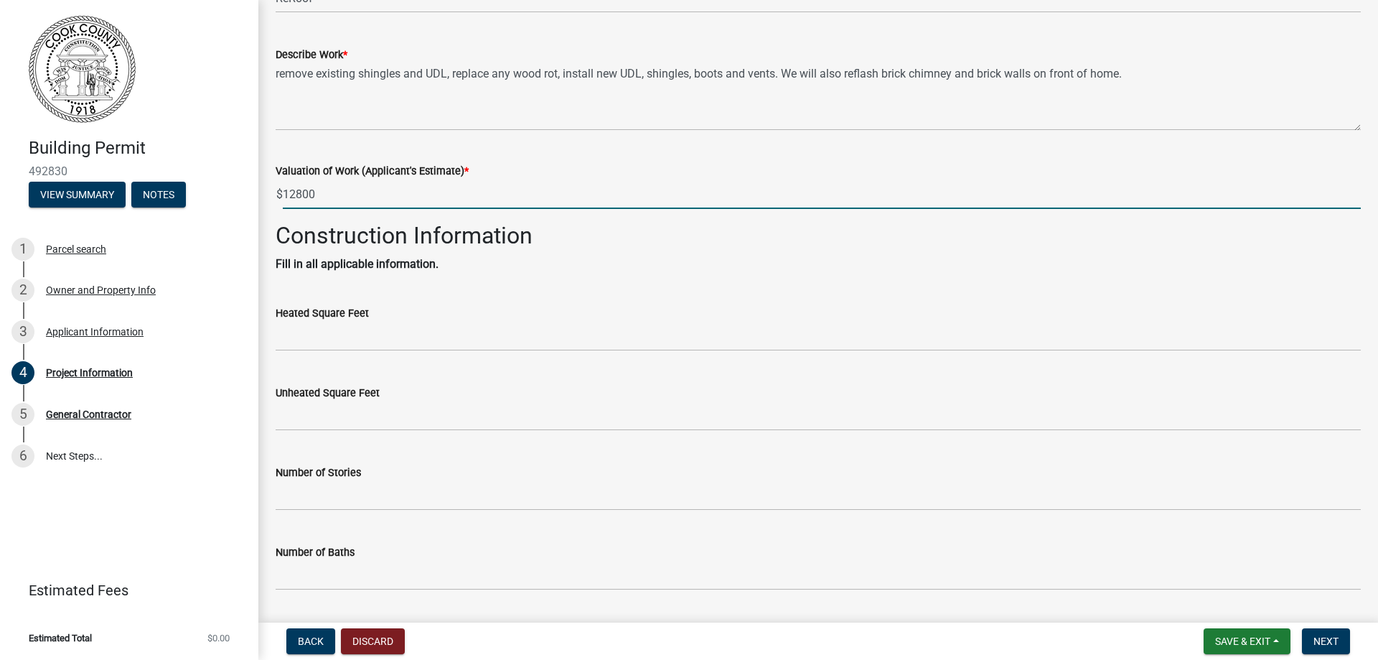
type input "12800"
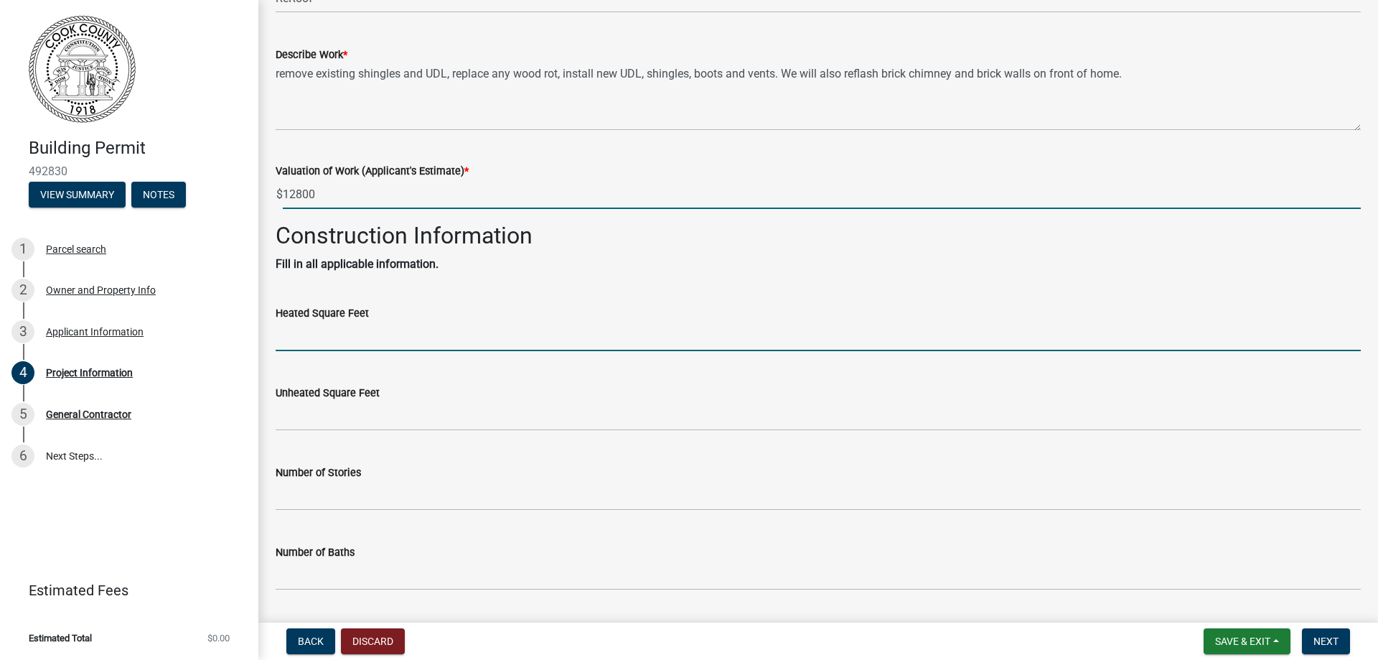
click at [307, 340] on input "text" at bounding box center [819, 336] width 1086 height 29
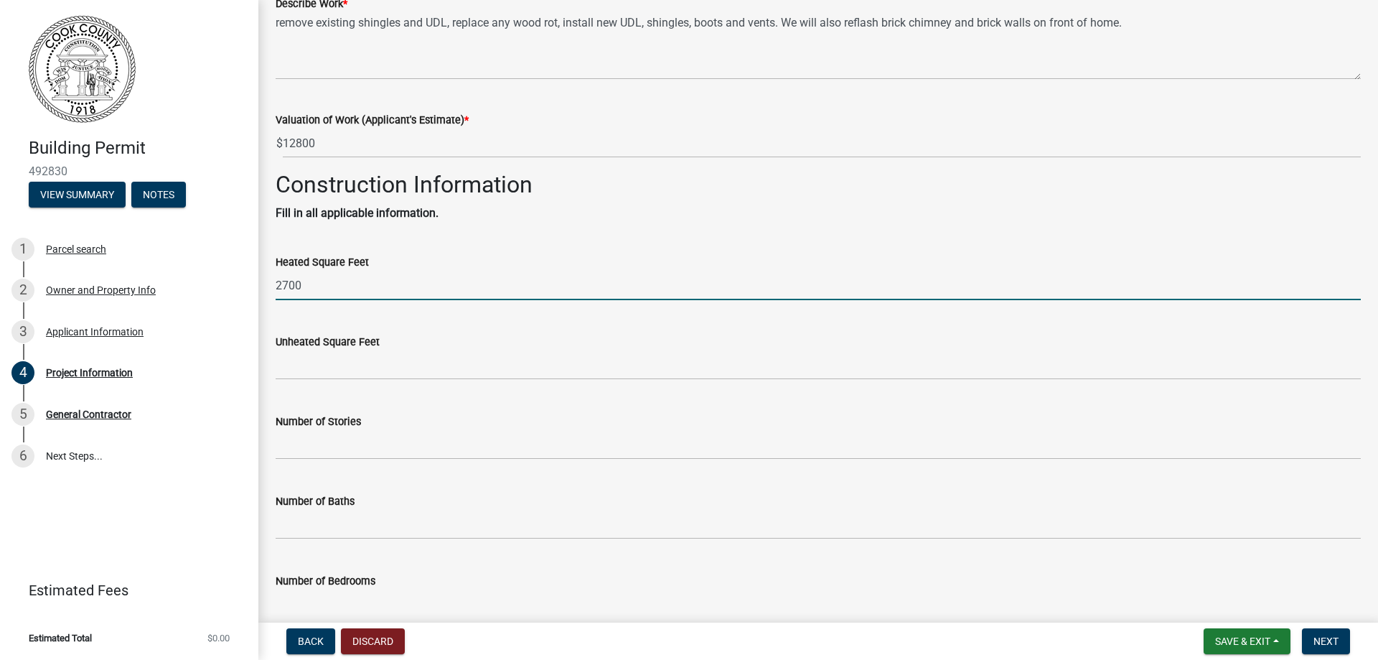
scroll to position [359, 0]
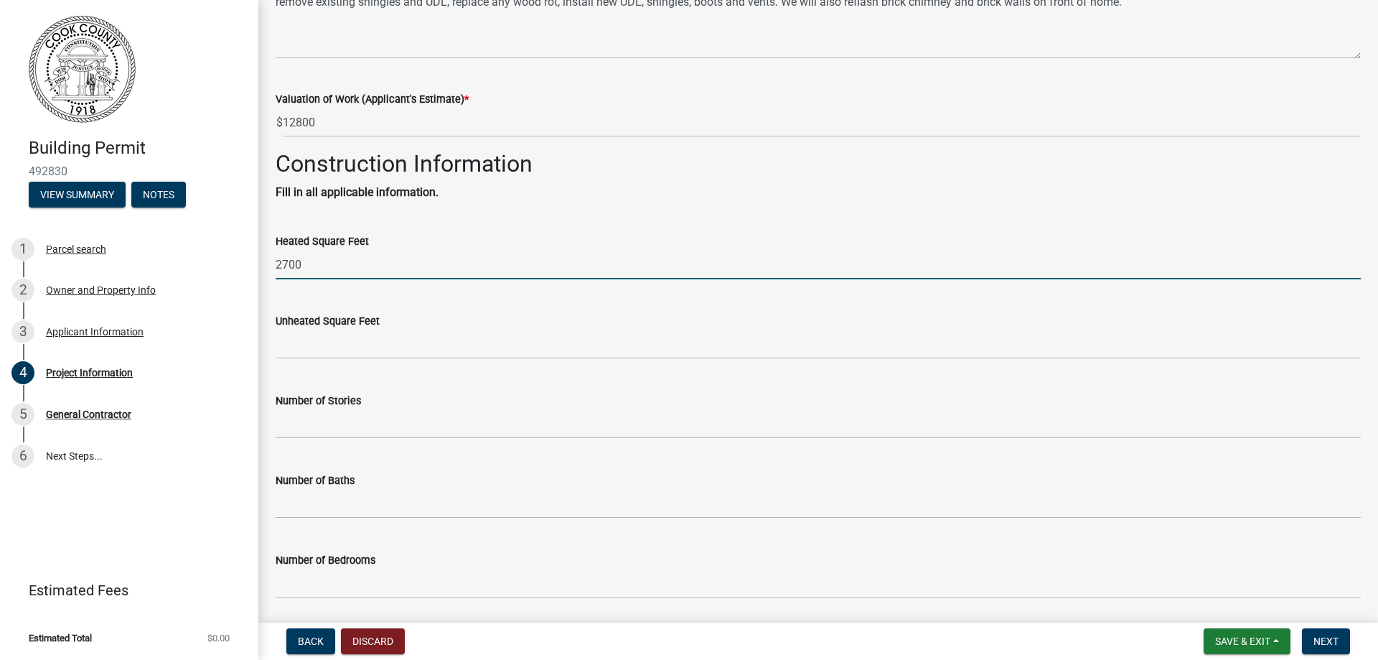
type input "2700"
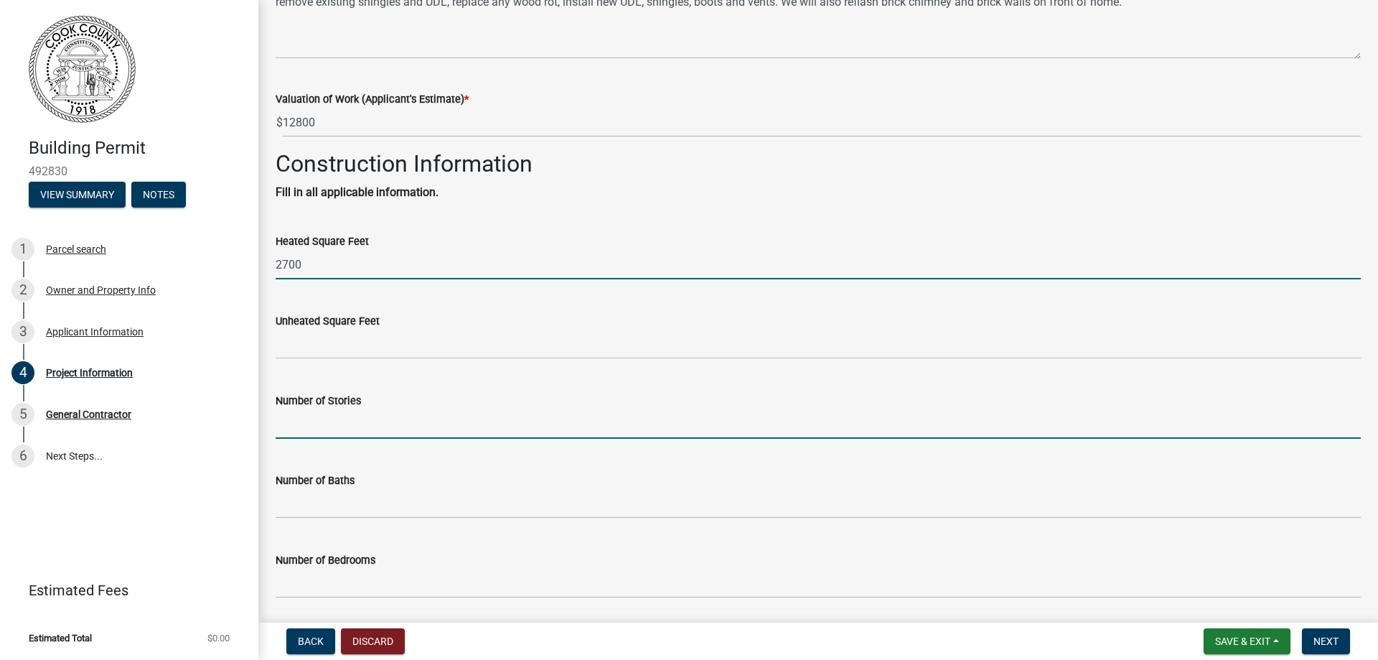
click at [316, 422] on input "text" at bounding box center [819, 423] width 1086 height 29
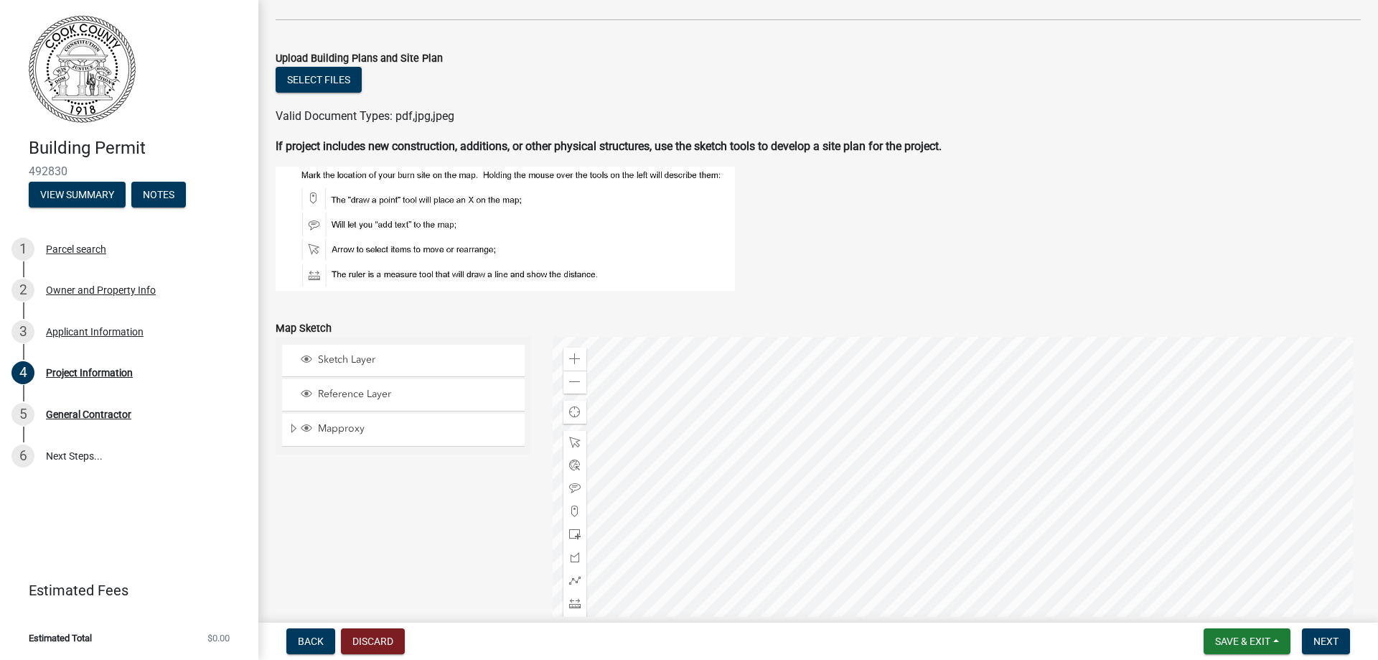
scroll to position [1421, 0]
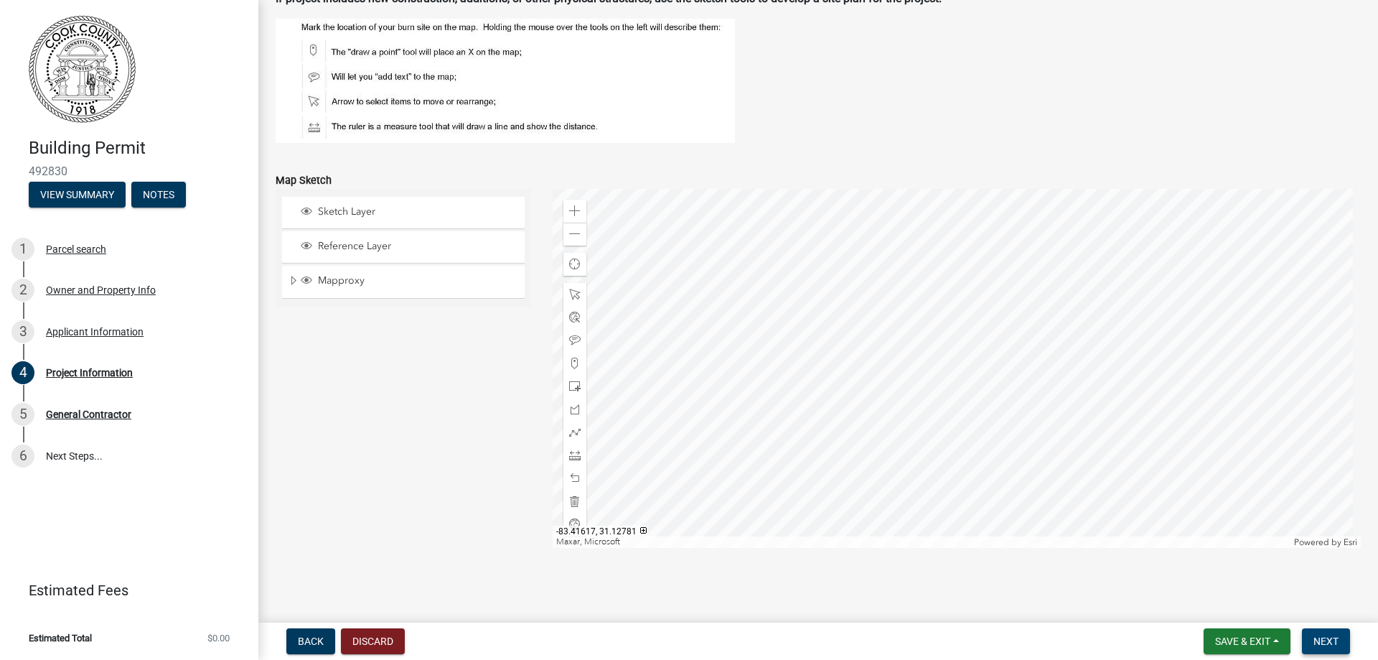
type input "1"
click at [1323, 636] on span "Next" at bounding box center [1326, 640] width 25 height 11
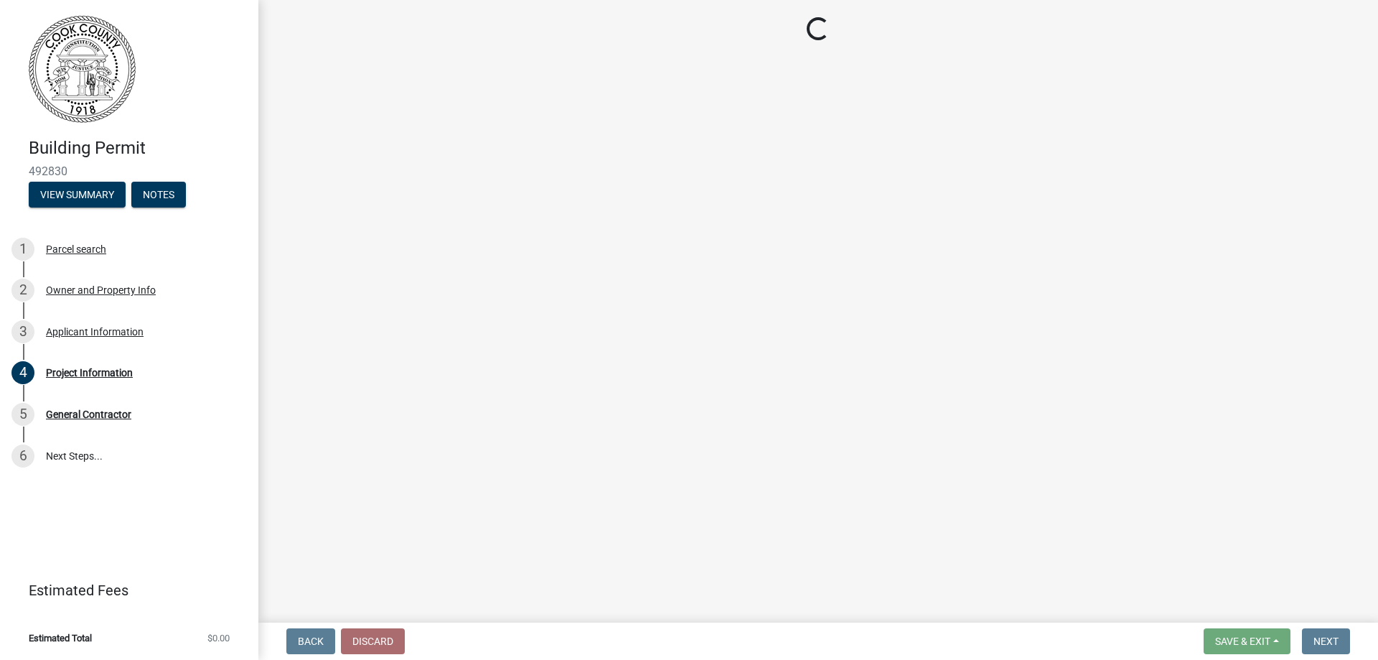
scroll to position [0, 0]
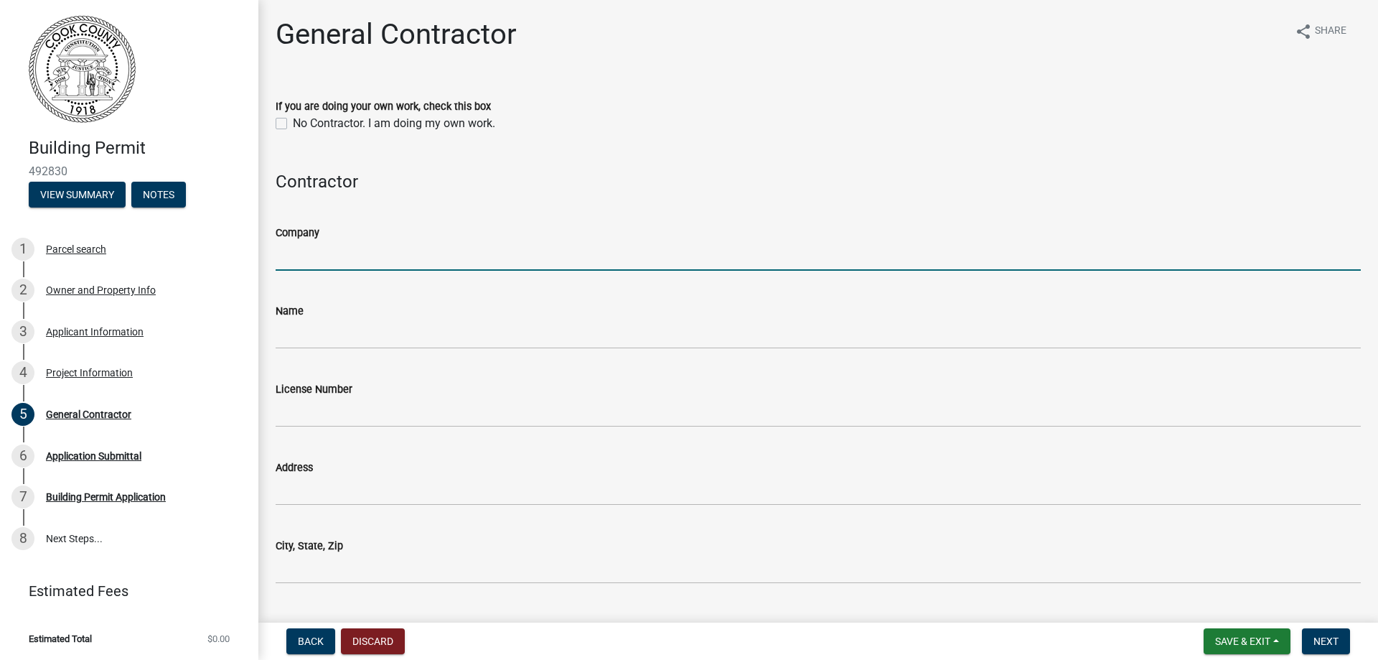
click at [309, 261] on input "Company" at bounding box center [819, 255] width 1086 height 29
type input "Hartsfield Roofing & Construction, LLN"
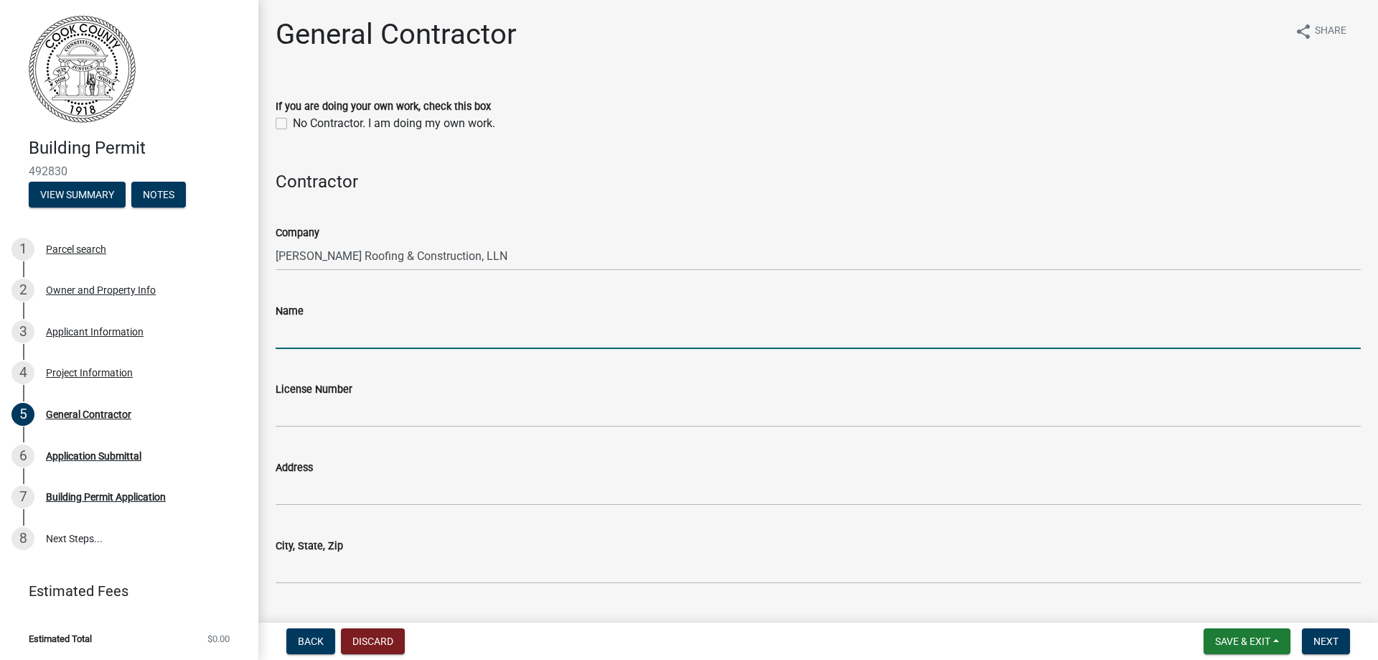
click at [307, 340] on input "Name" at bounding box center [819, 333] width 1086 height 29
type input "Barrett K Hartsfield"
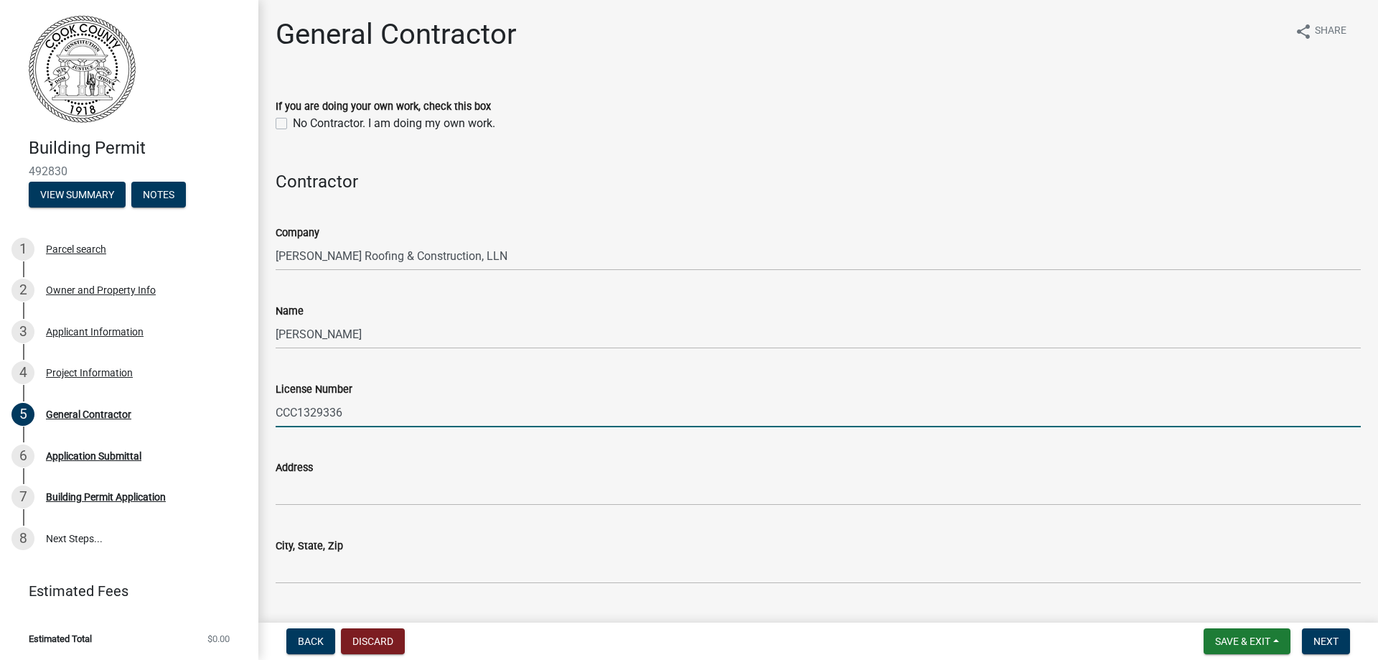
type input "CCC1329336"
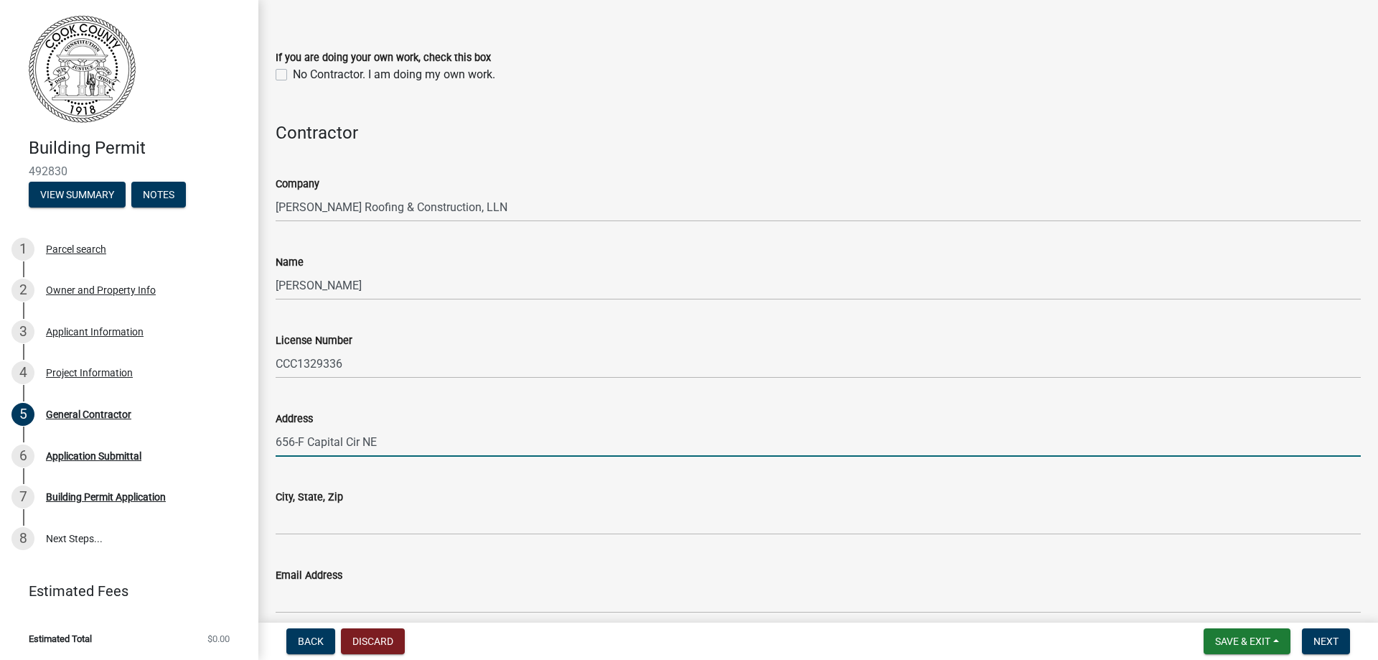
scroll to position [144, 0]
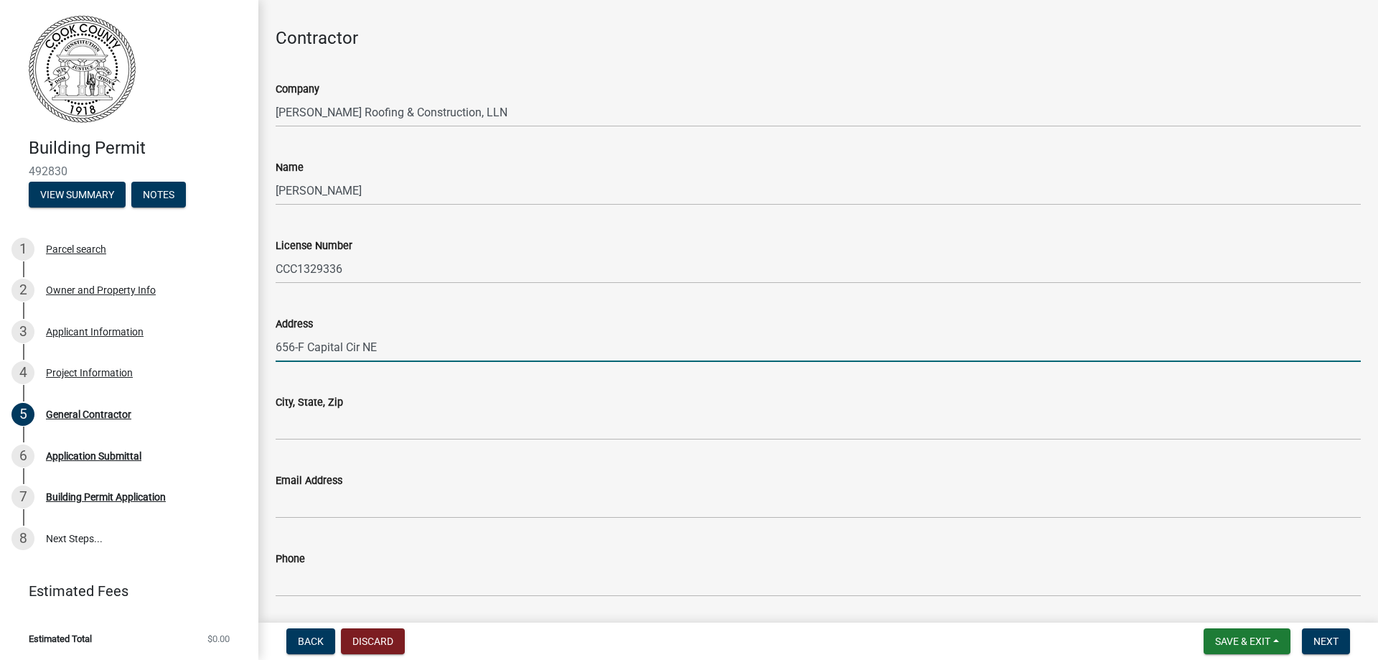
type input "656-F Capital Cir NE"
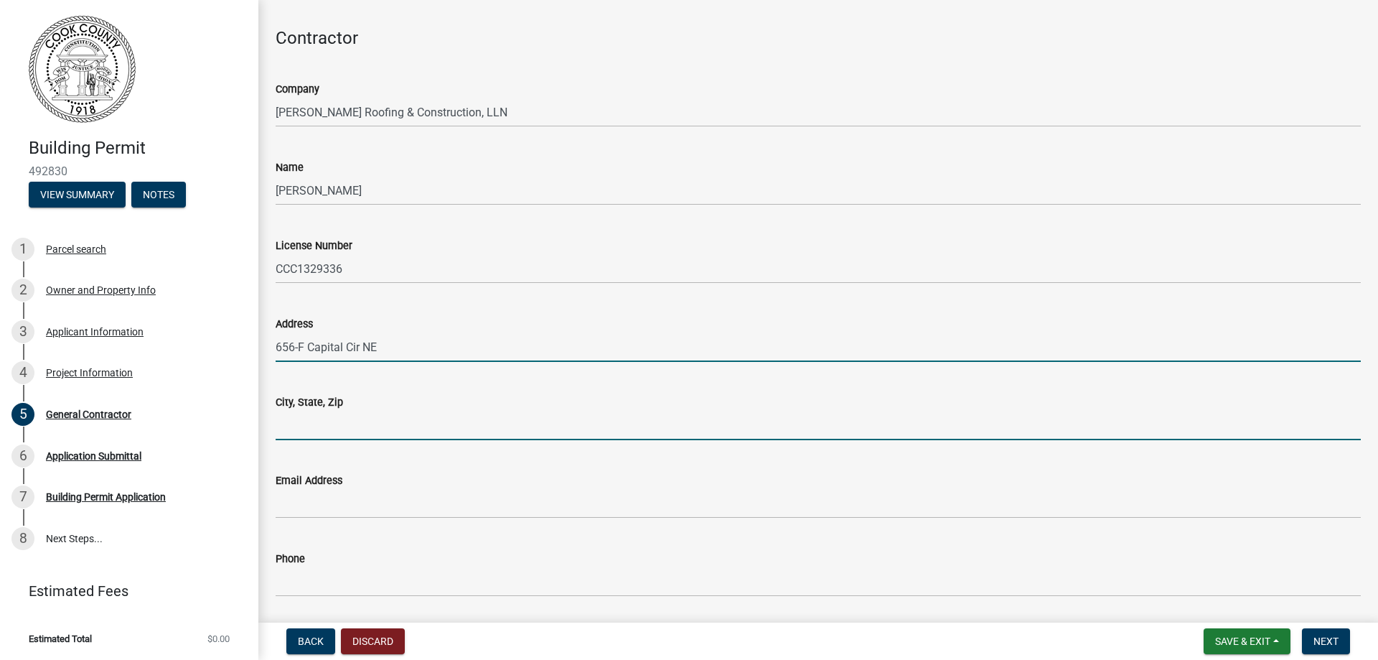
click at [304, 422] on input "City, State, Zip" at bounding box center [819, 425] width 1086 height 29
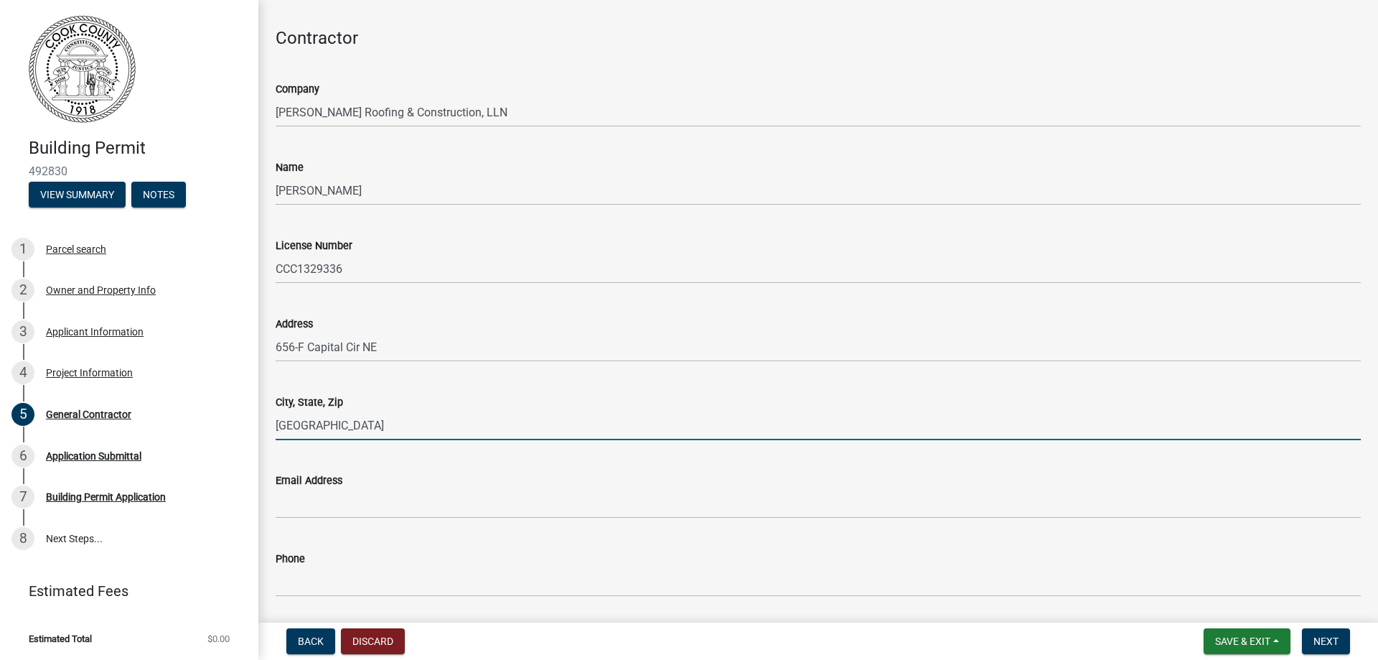
type input "Tallahassee, FL 32301"
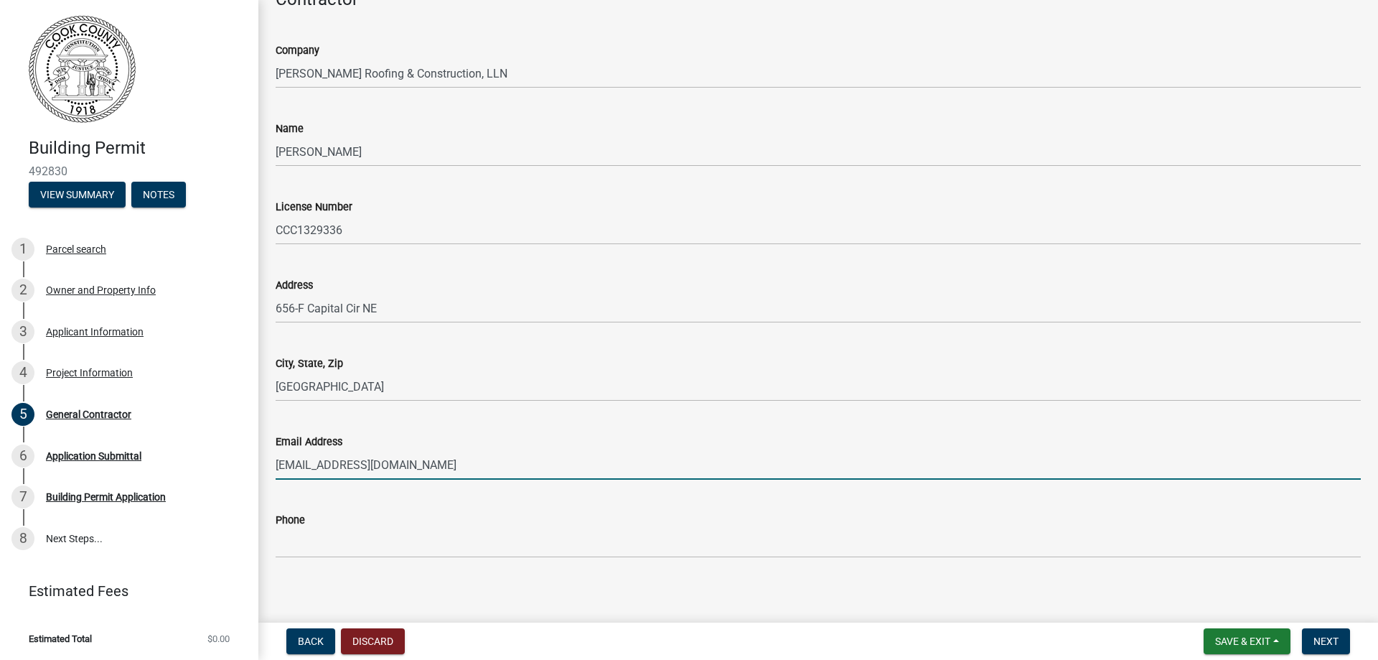
scroll to position [191, 0]
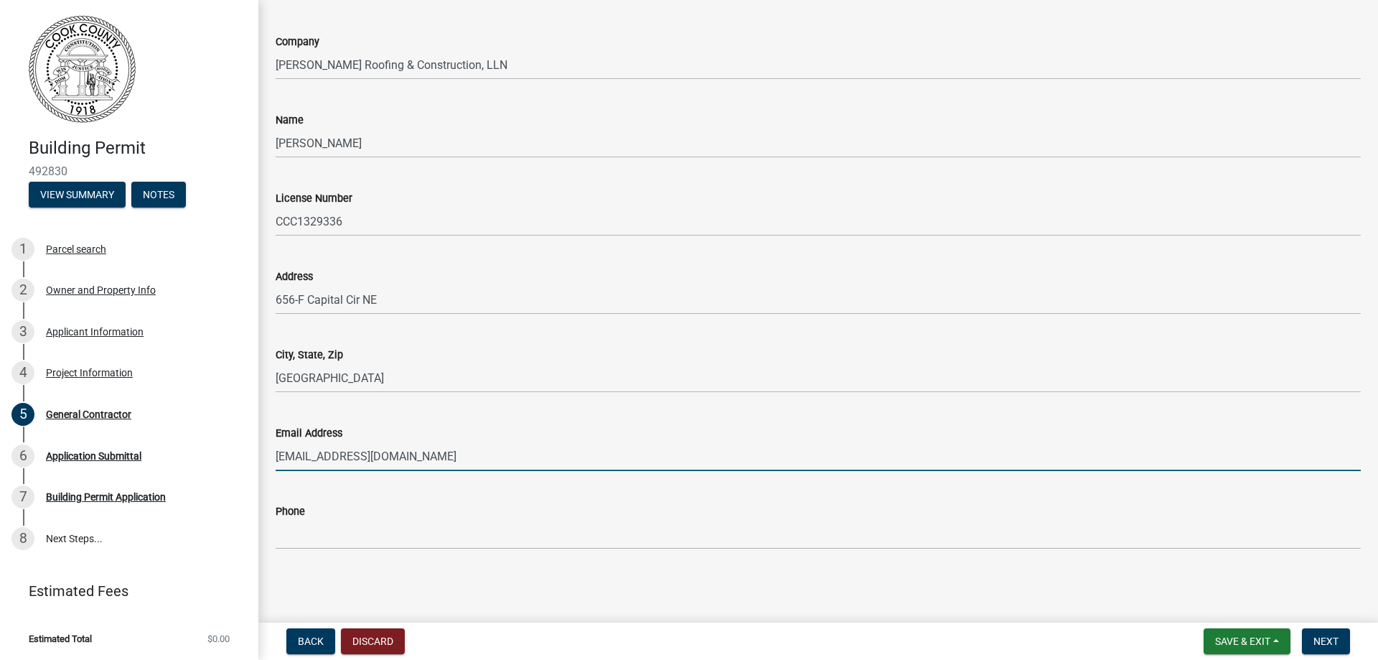
type input "office@hartsfieldroofing.com"
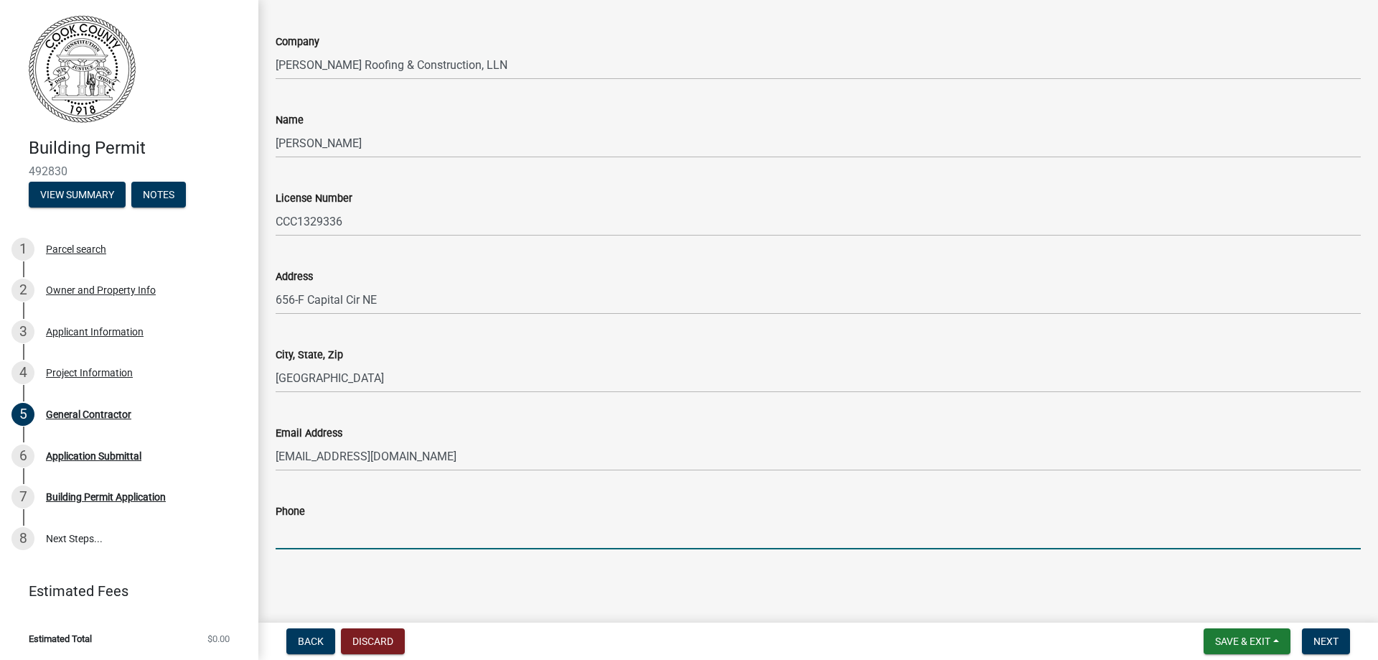
click at [317, 536] on input "Phone" at bounding box center [819, 534] width 1086 height 29
type input "850-445-4321"
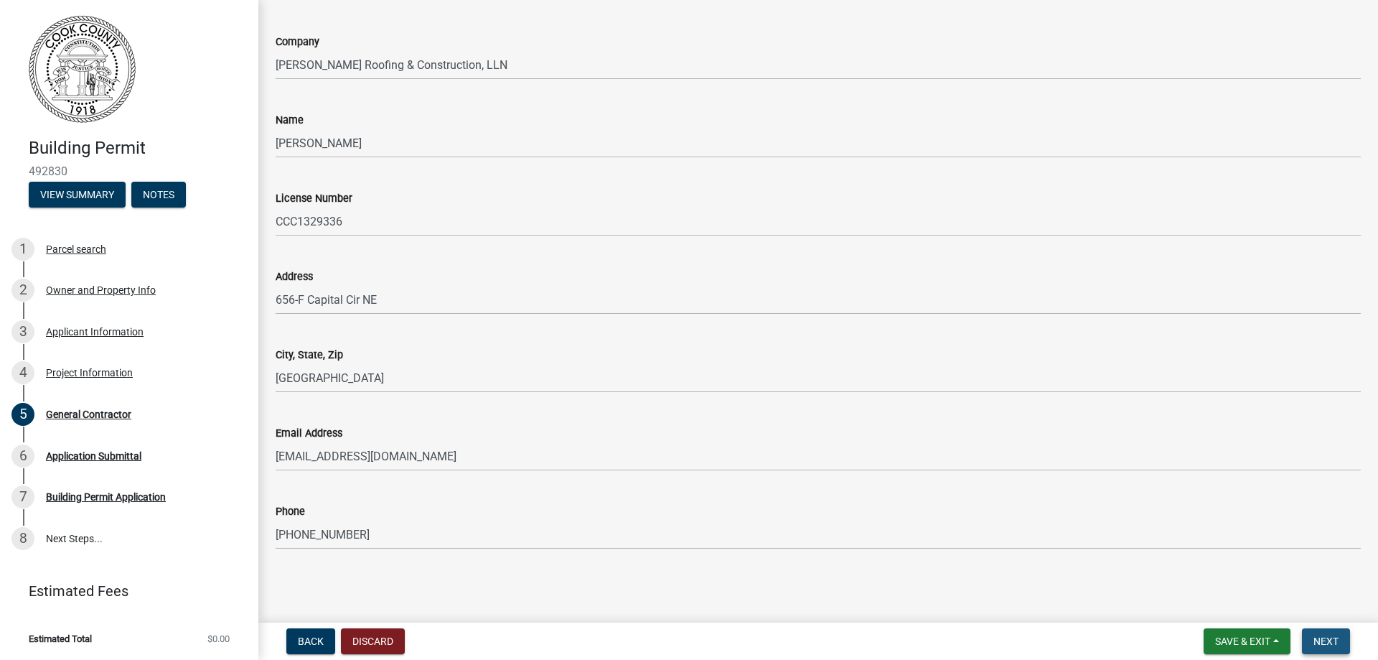
click at [1329, 639] on span "Next" at bounding box center [1326, 640] width 25 height 11
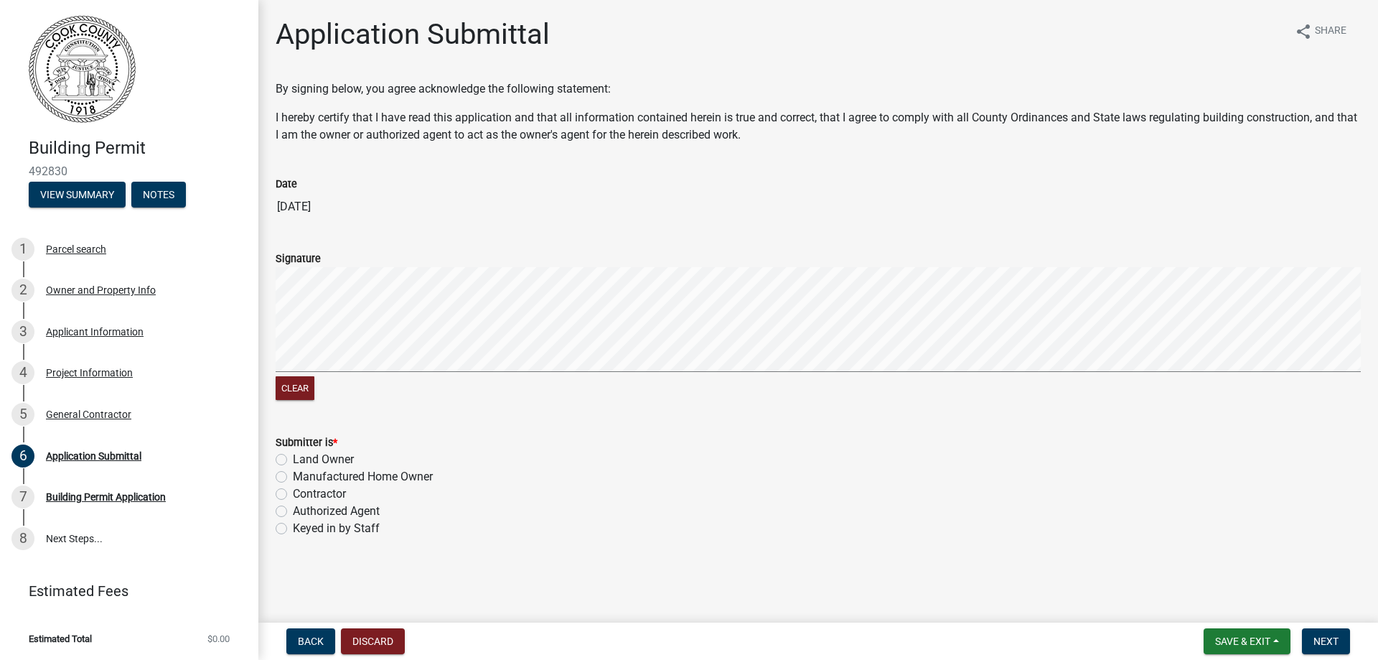
click at [293, 493] on label "Contractor" at bounding box center [319, 493] width 53 height 17
click at [293, 493] on input "Contractor" at bounding box center [297, 489] width 9 height 9
radio input "true"
click at [1325, 644] on span "Next" at bounding box center [1326, 640] width 25 height 11
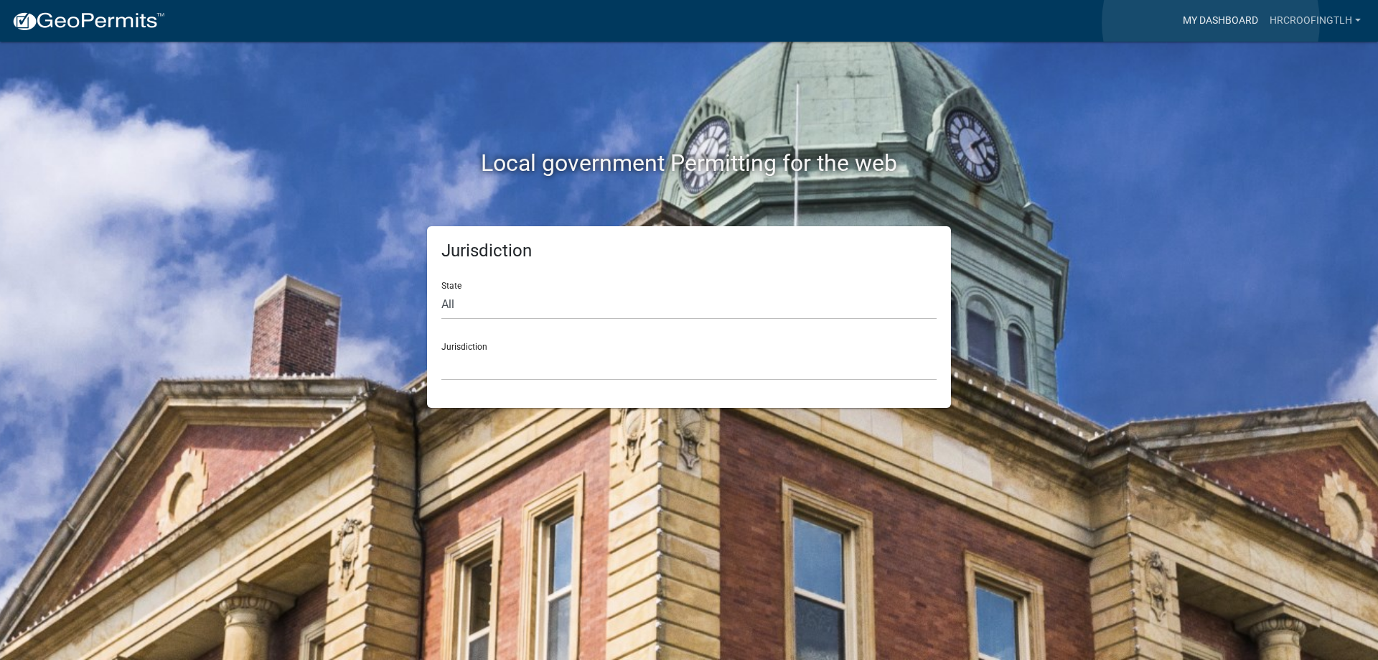
click at [1211, 22] on link "My Dashboard" at bounding box center [1220, 20] width 87 height 27
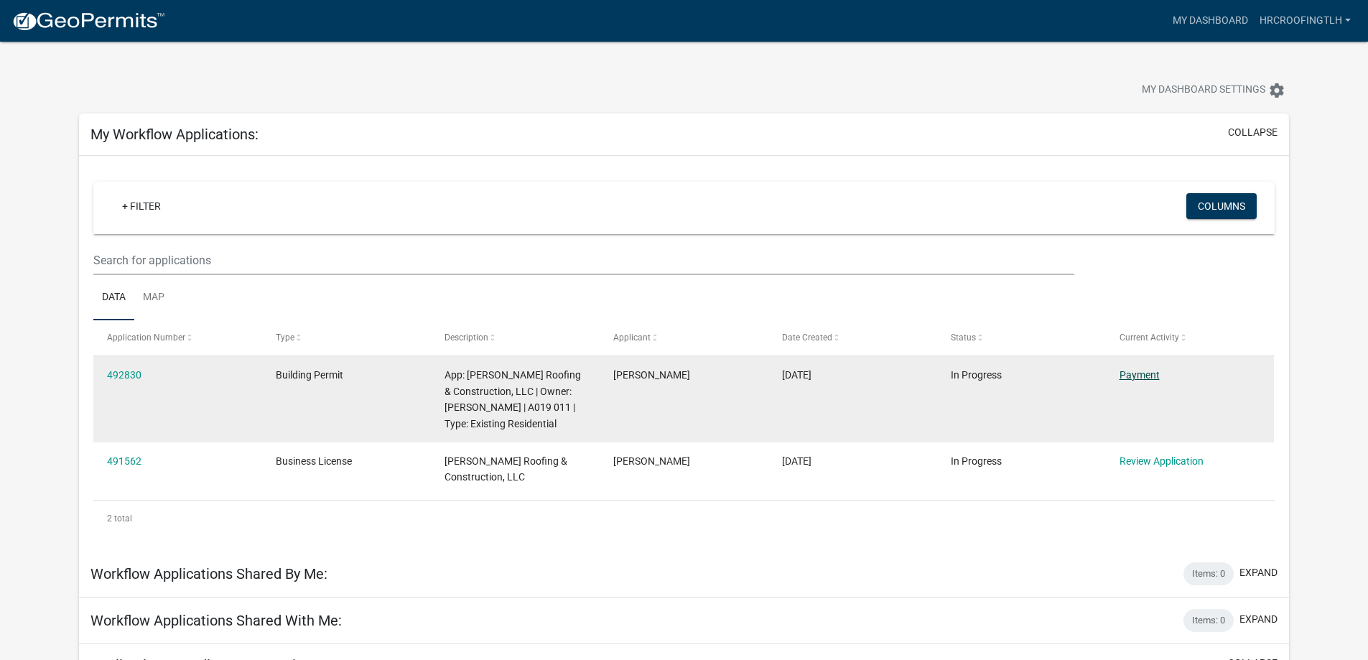
click at [1132, 373] on link "Payment" at bounding box center [1139, 374] width 40 height 11
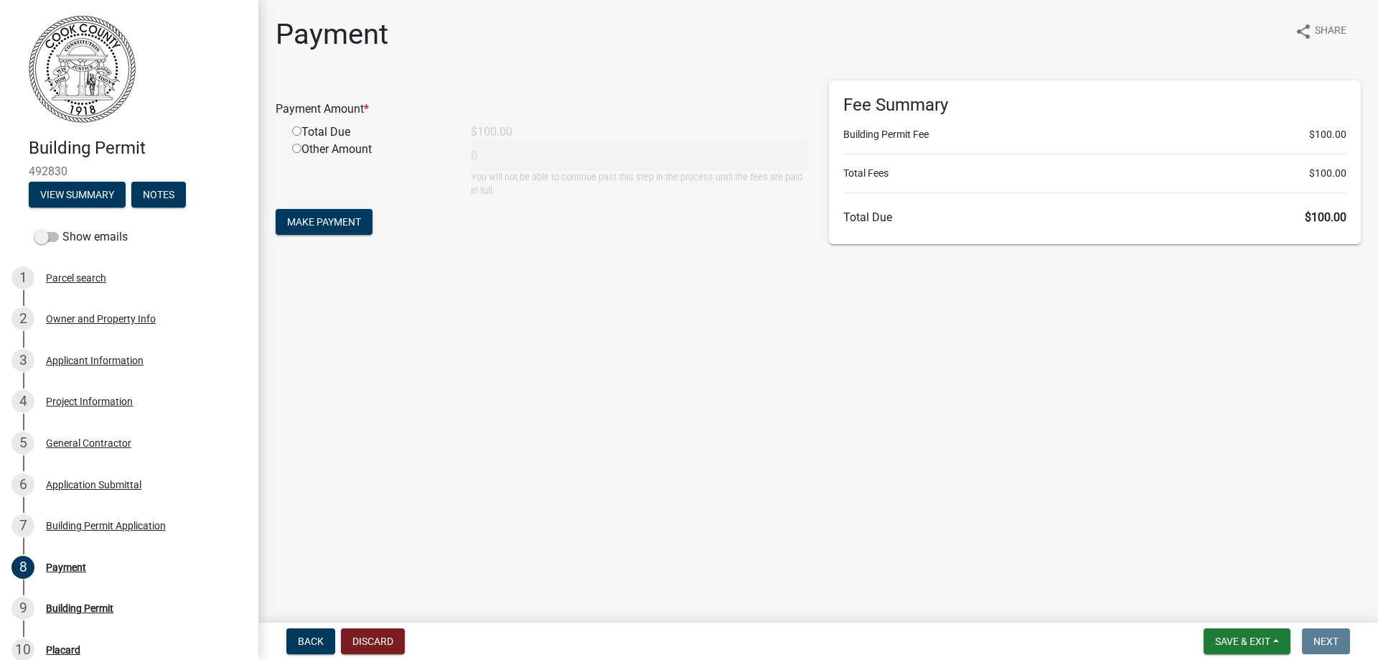
click at [297, 129] on input "radio" at bounding box center [296, 130] width 9 height 9
radio input "true"
type input "100"
click at [317, 220] on span "Make Payment" at bounding box center [324, 221] width 74 height 11
